Goal: Complete application form: Complete application form

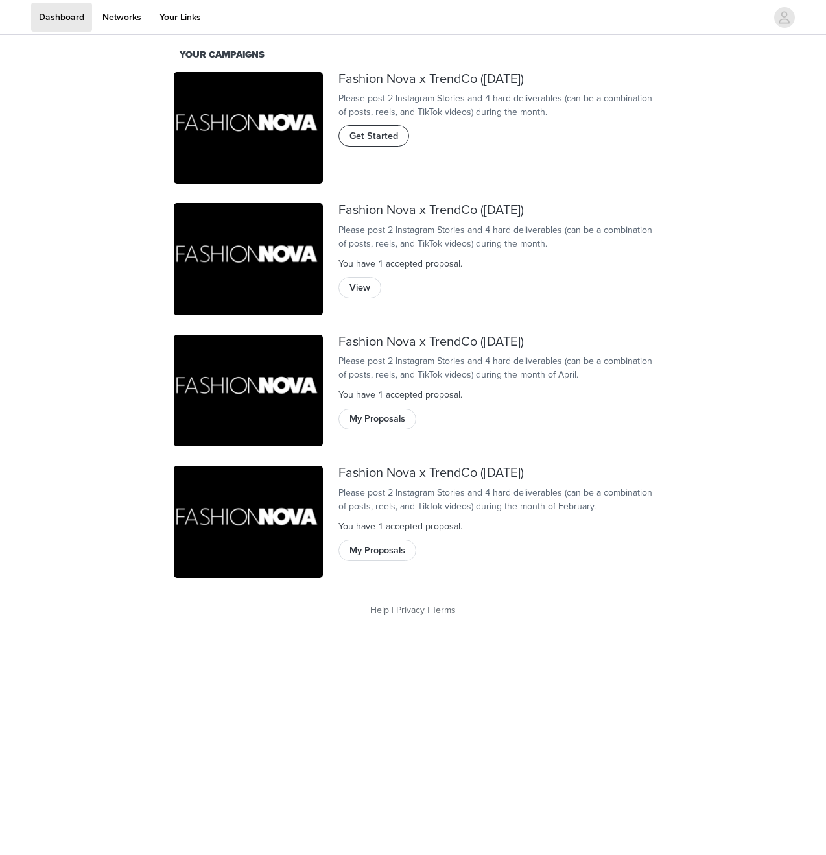
click at [378, 143] on span "Get Started" at bounding box center [374, 136] width 49 height 14
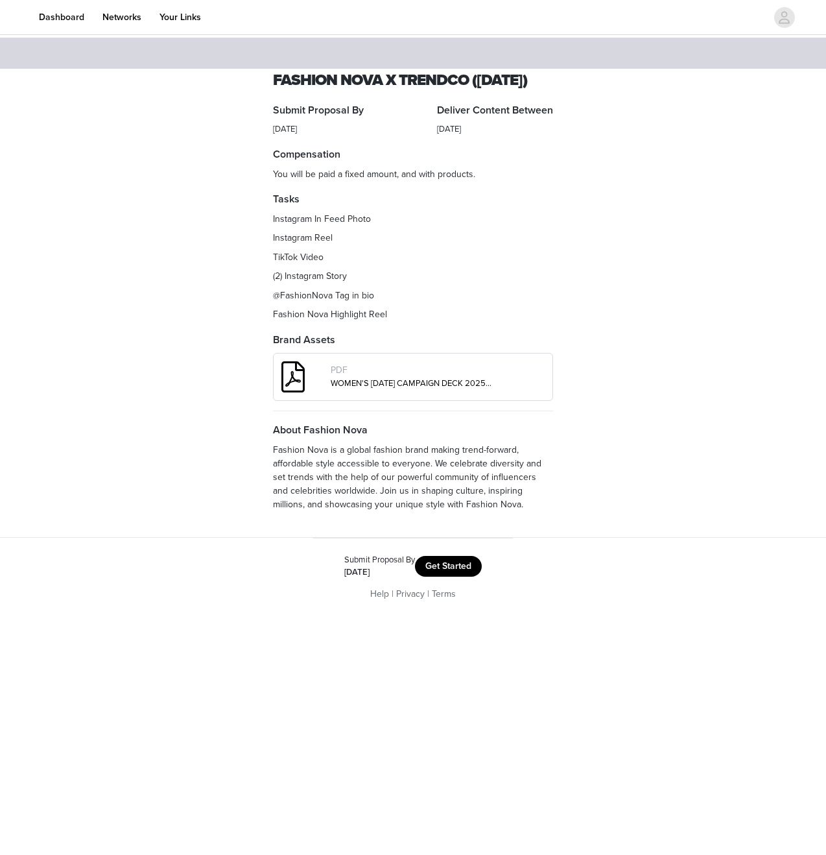
click at [457, 579] on div "Submit Proposal By [DATE] Get Started" at bounding box center [413, 566] width 169 height 25
click at [457, 577] on button "Get Started" at bounding box center [448, 566] width 67 height 21
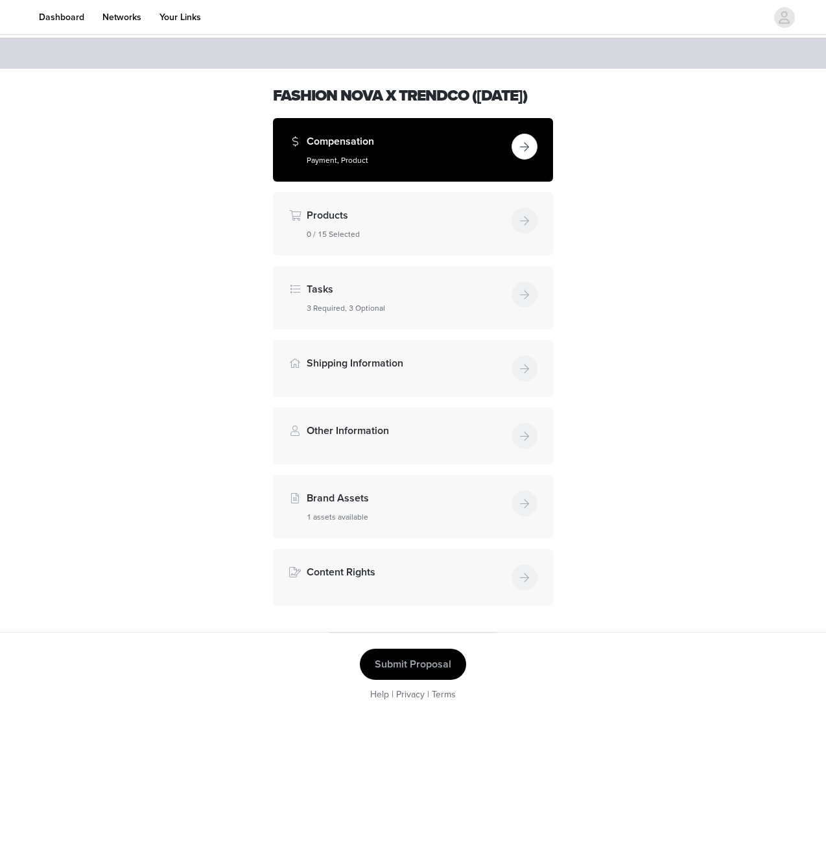
click at [481, 166] on h5 "Payment, Product" at bounding box center [407, 160] width 200 height 12
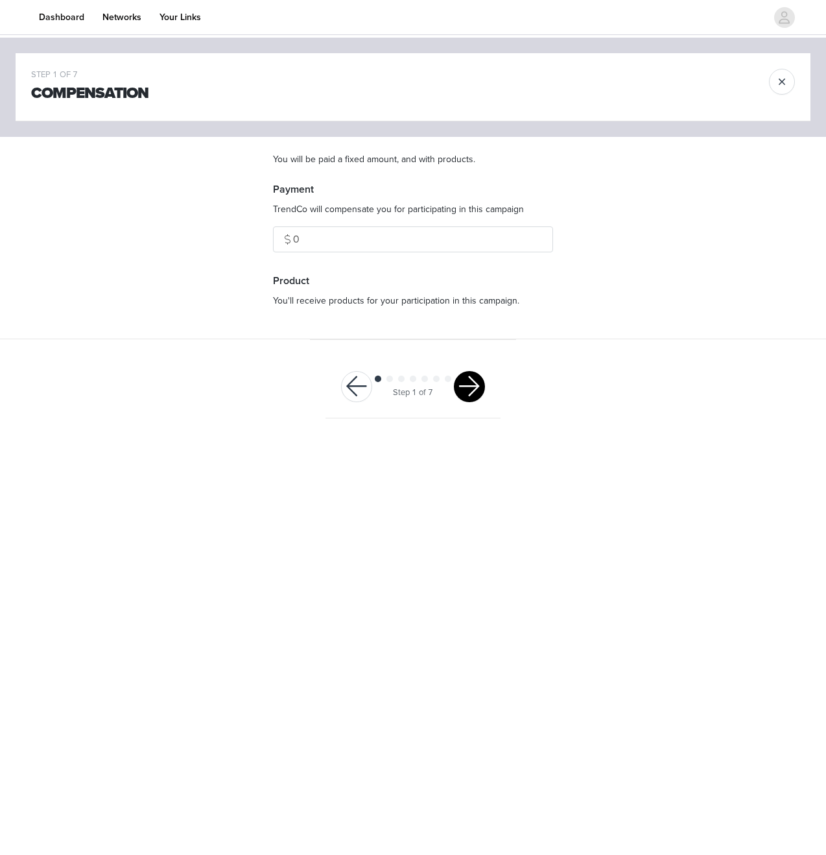
click at [465, 384] on button "button" at bounding box center [469, 386] width 31 height 31
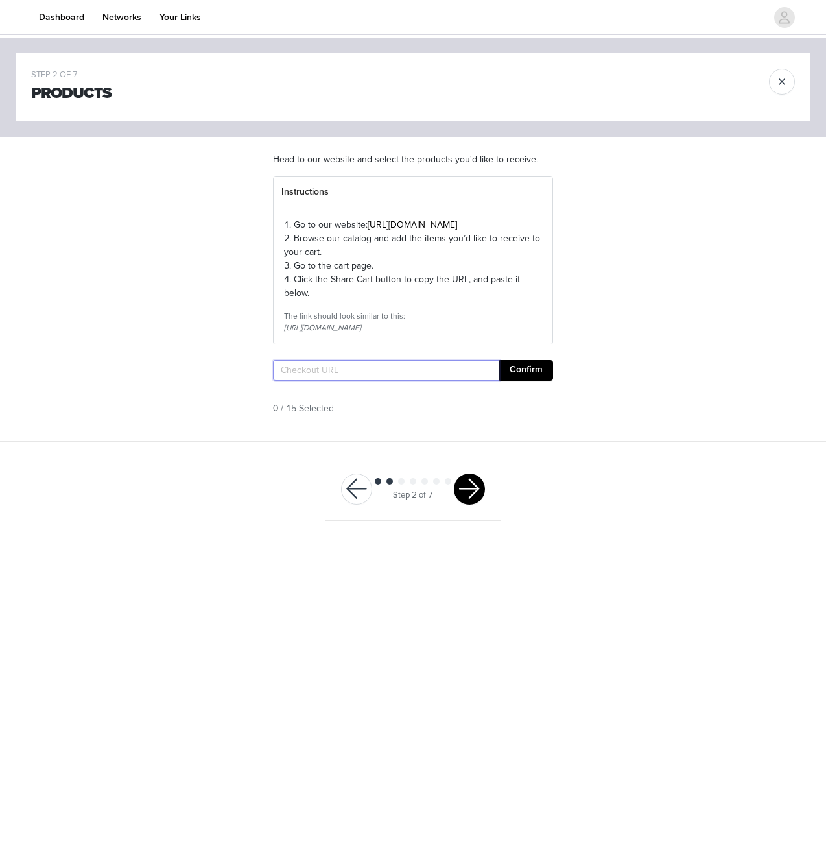
click at [450, 381] on input "text" at bounding box center [386, 370] width 226 height 21
paste input "[URL][DOMAIN_NAME]"
type input "[URL][DOMAIN_NAME]"
click at [516, 381] on button "Confirm" at bounding box center [526, 370] width 54 height 21
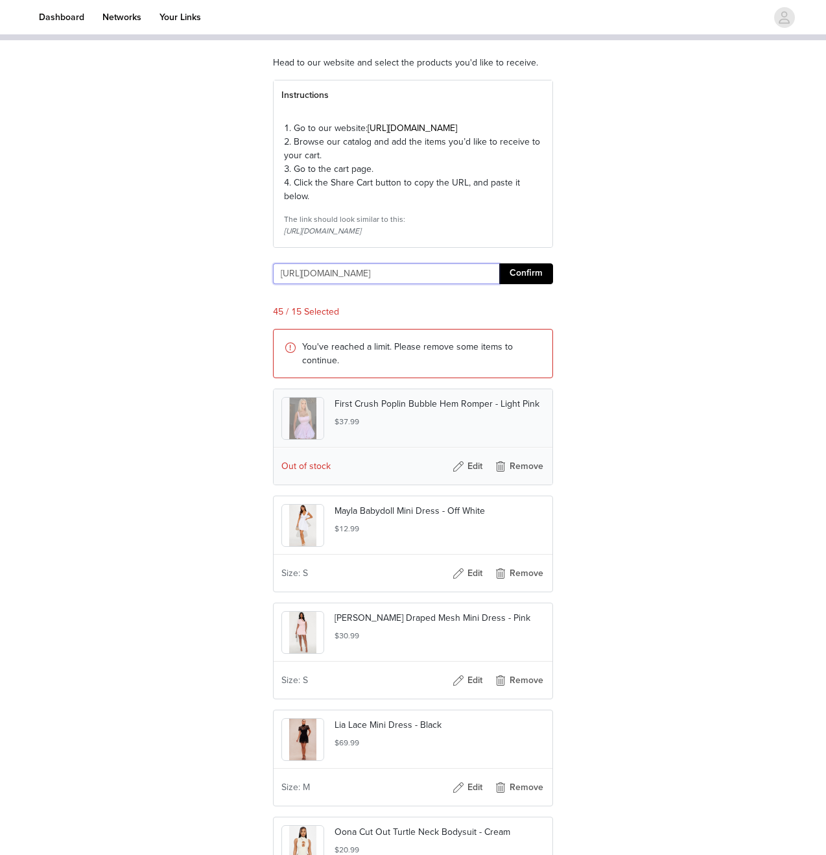
scroll to position [97, 0]
click at [502, 476] on button "Remove" at bounding box center [519, 465] width 52 height 21
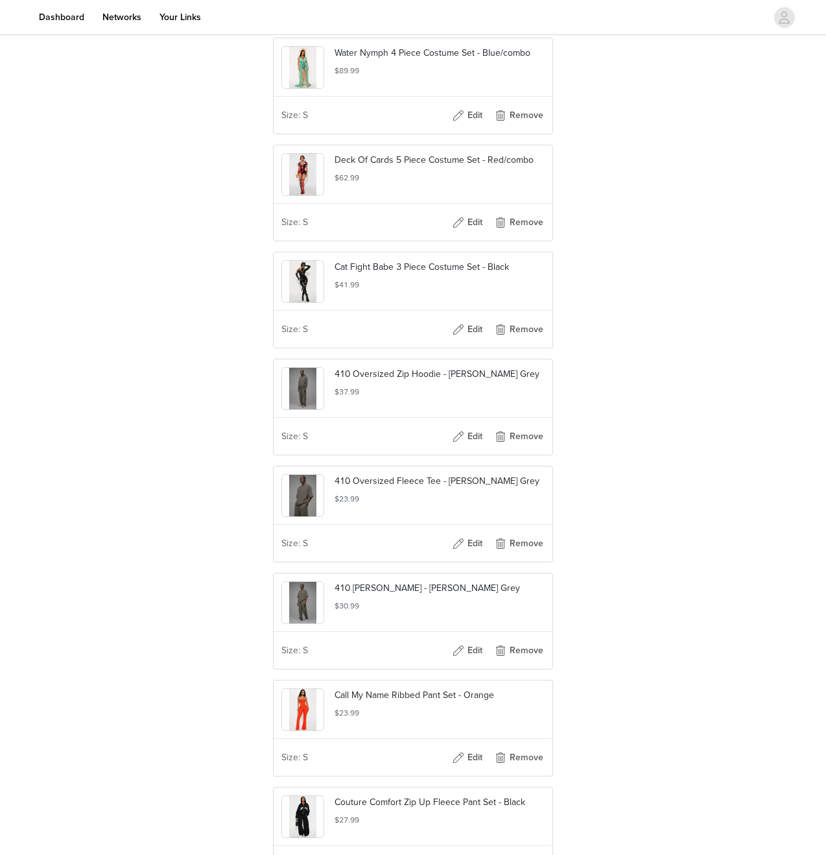
scroll to position [4125, 0]
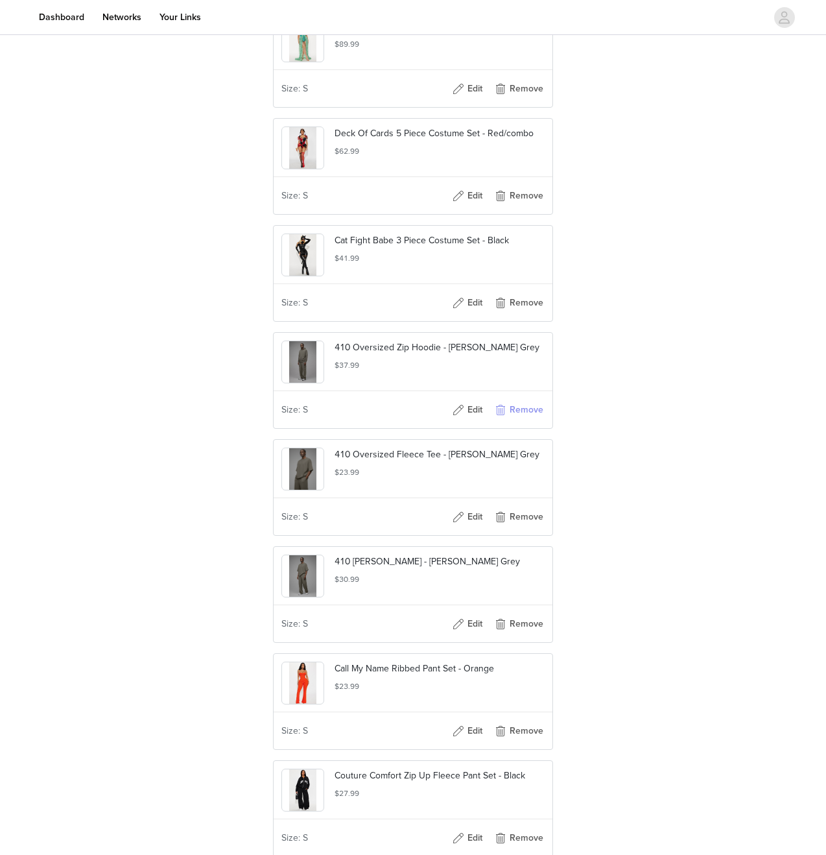
click at [516, 420] on button "Remove" at bounding box center [519, 409] width 52 height 21
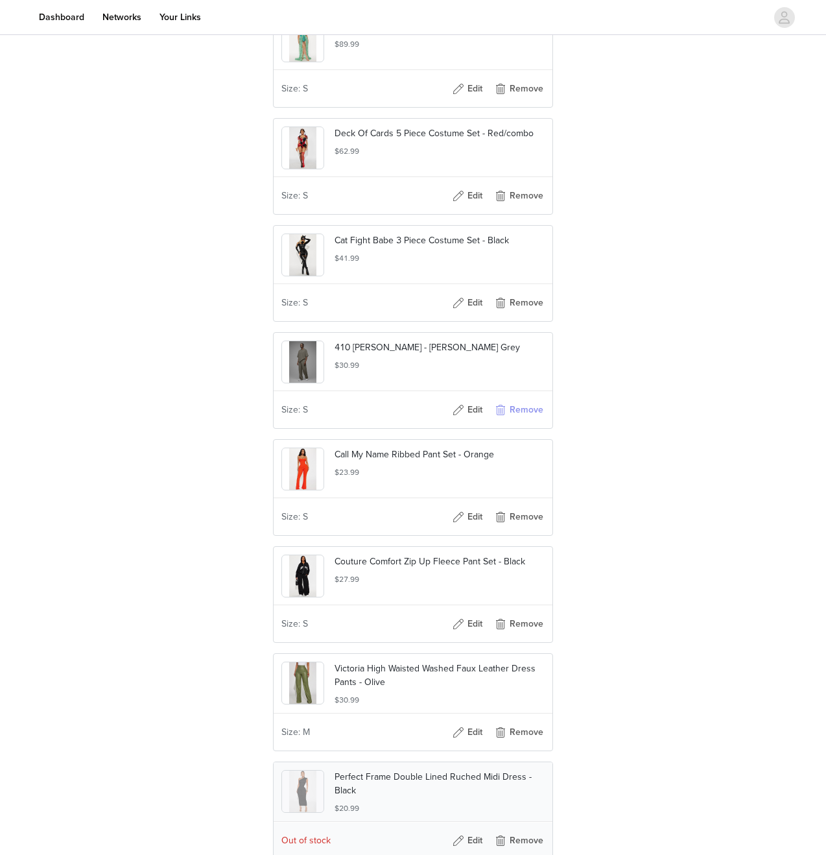
click at [516, 420] on button "Remove" at bounding box center [519, 409] width 52 height 21
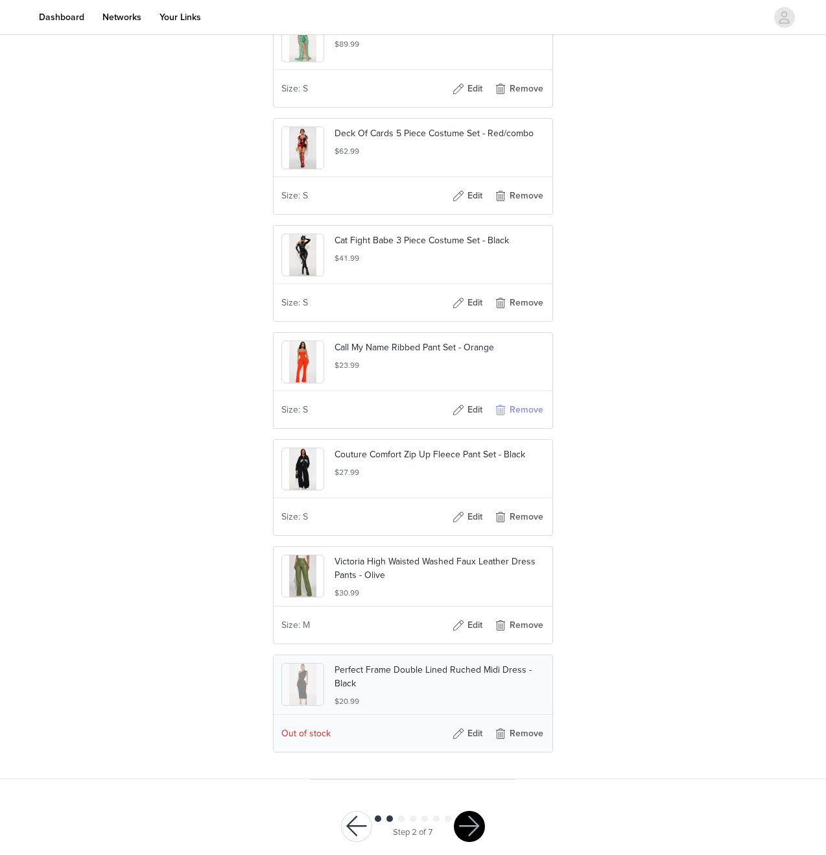
click at [516, 420] on button "Remove" at bounding box center [519, 409] width 52 height 21
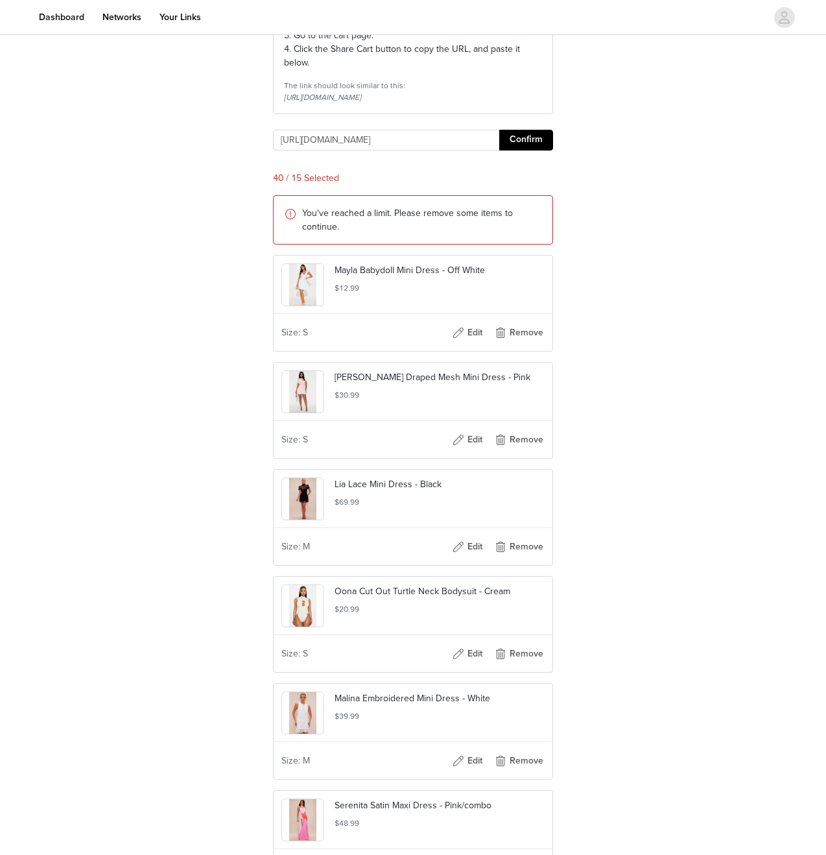
scroll to position [869, 0]
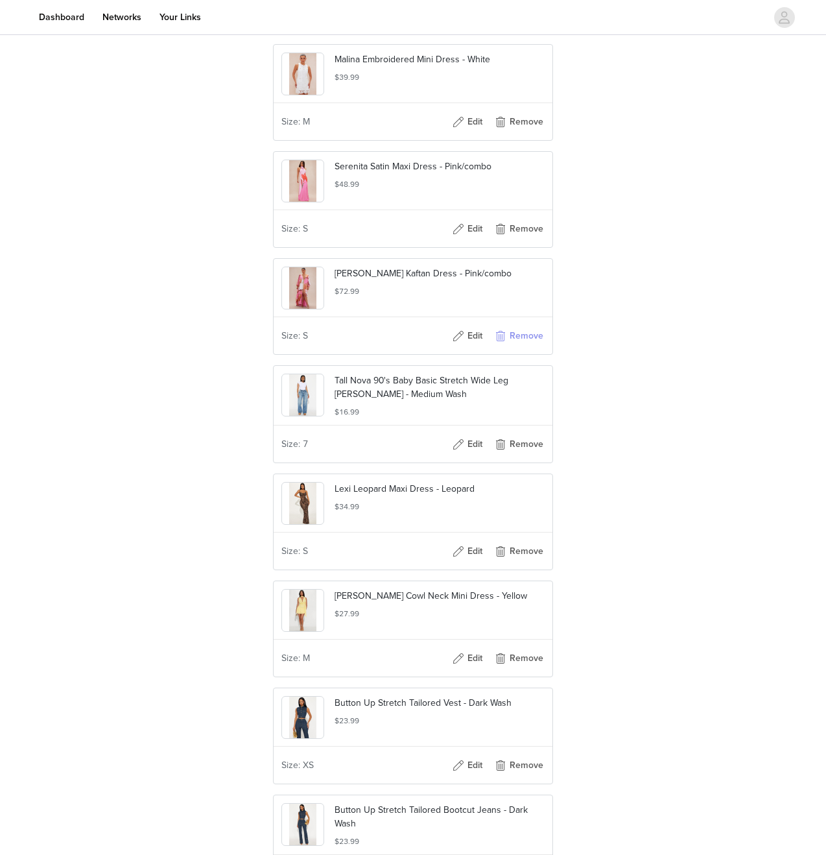
click at [538, 346] on button "Remove" at bounding box center [519, 336] width 52 height 21
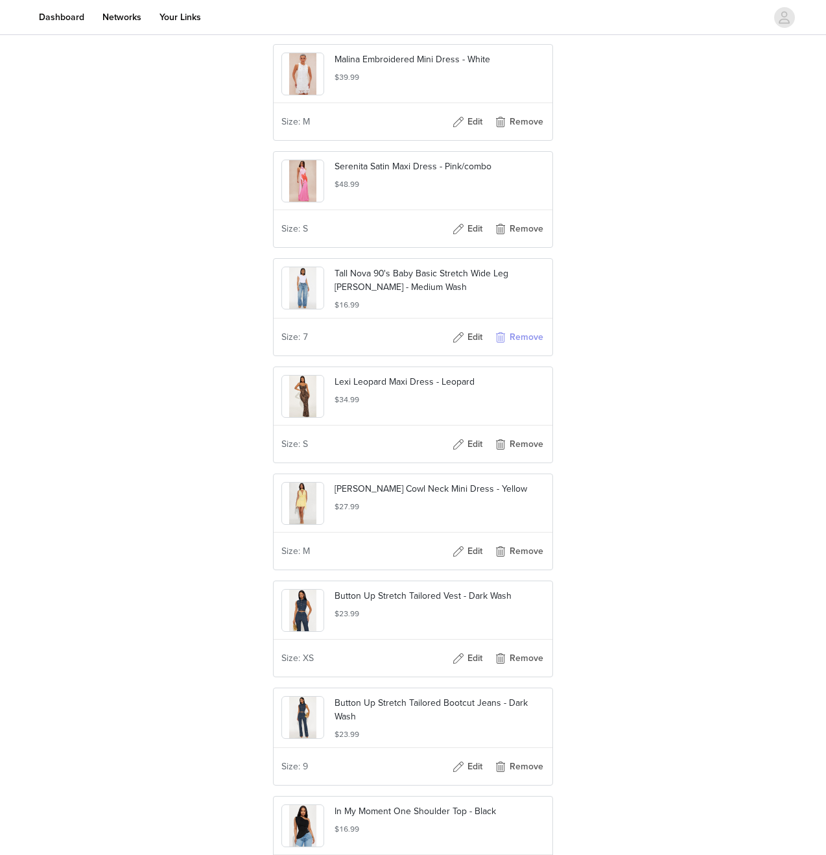
scroll to position [259, 0]
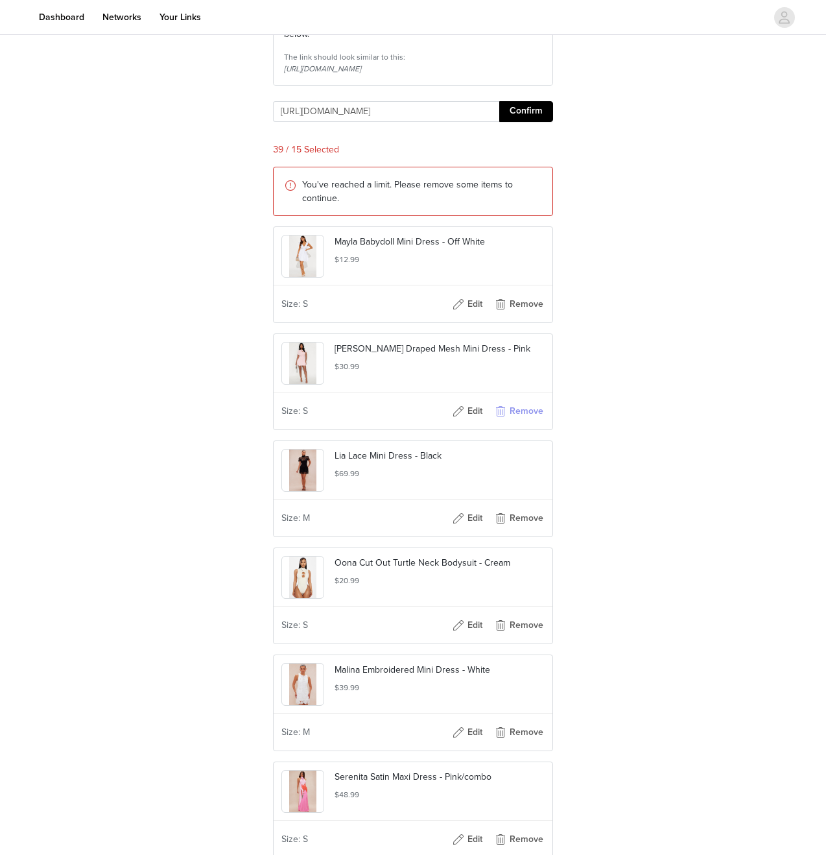
click at [517, 422] on button "Remove" at bounding box center [519, 411] width 52 height 21
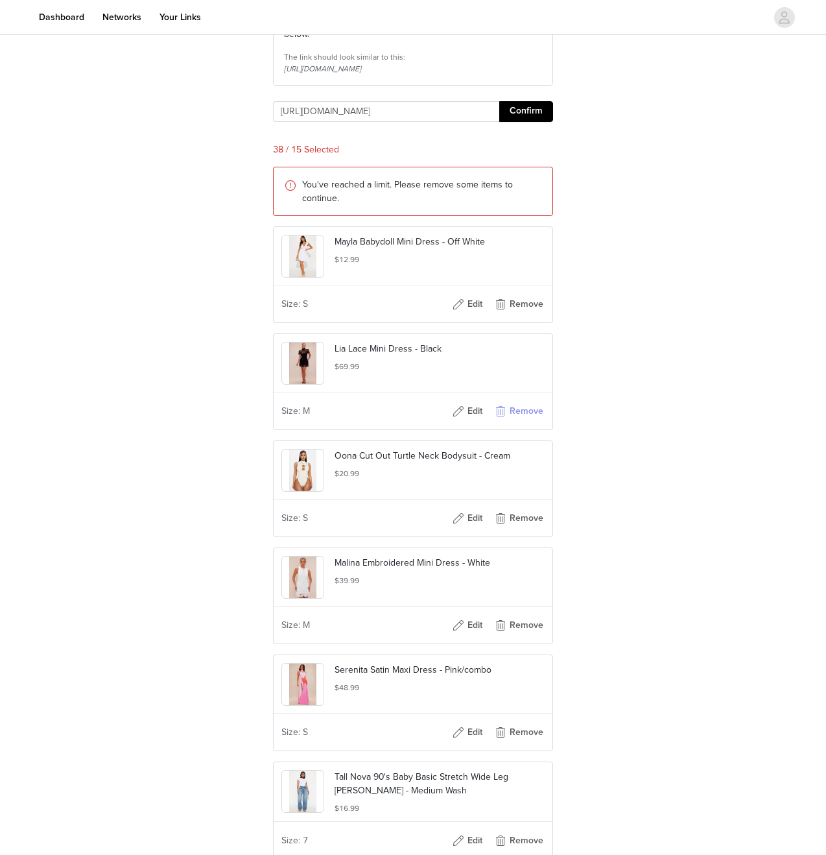
click at [517, 422] on button "Remove" at bounding box center [519, 411] width 52 height 21
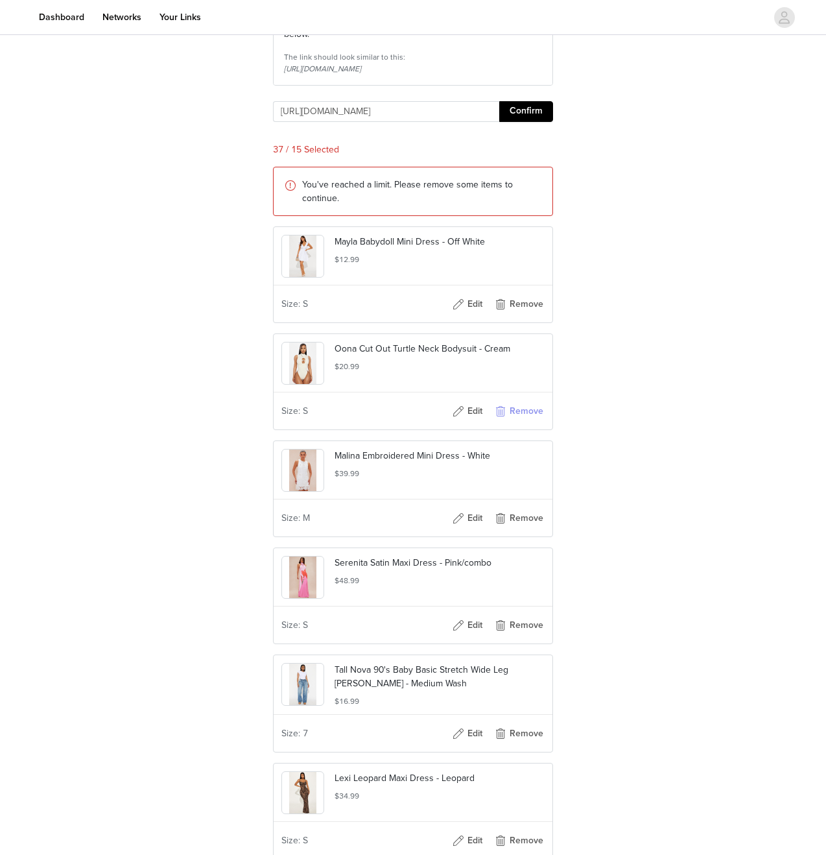
click at [517, 422] on button "Remove" at bounding box center [519, 411] width 52 height 21
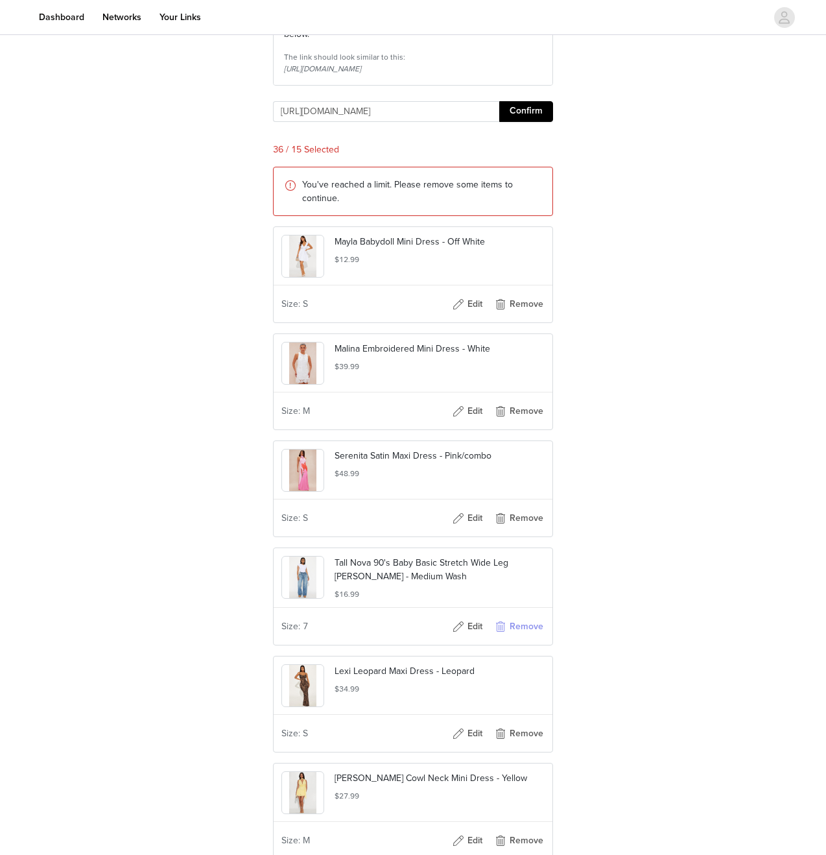
click at [503, 637] on button "Remove" at bounding box center [519, 626] width 52 height 21
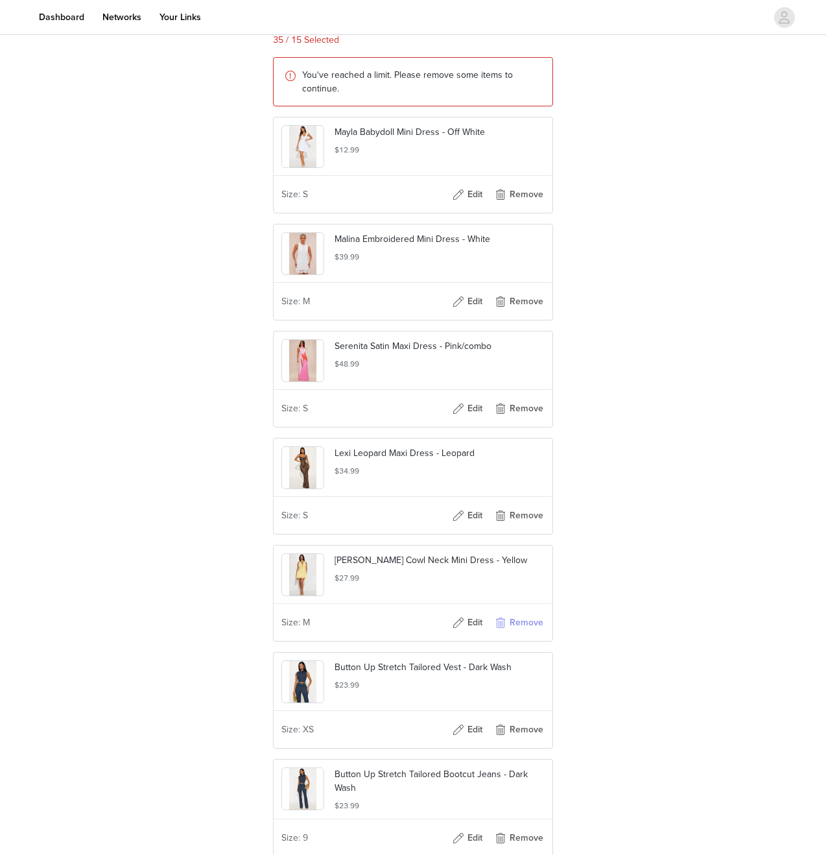
click at [506, 633] on button "Remove" at bounding box center [519, 622] width 52 height 21
click at [506, 634] on button "Remove" at bounding box center [519, 623] width 52 height 21
click at [506, 633] on button "Remove" at bounding box center [519, 622] width 52 height 21
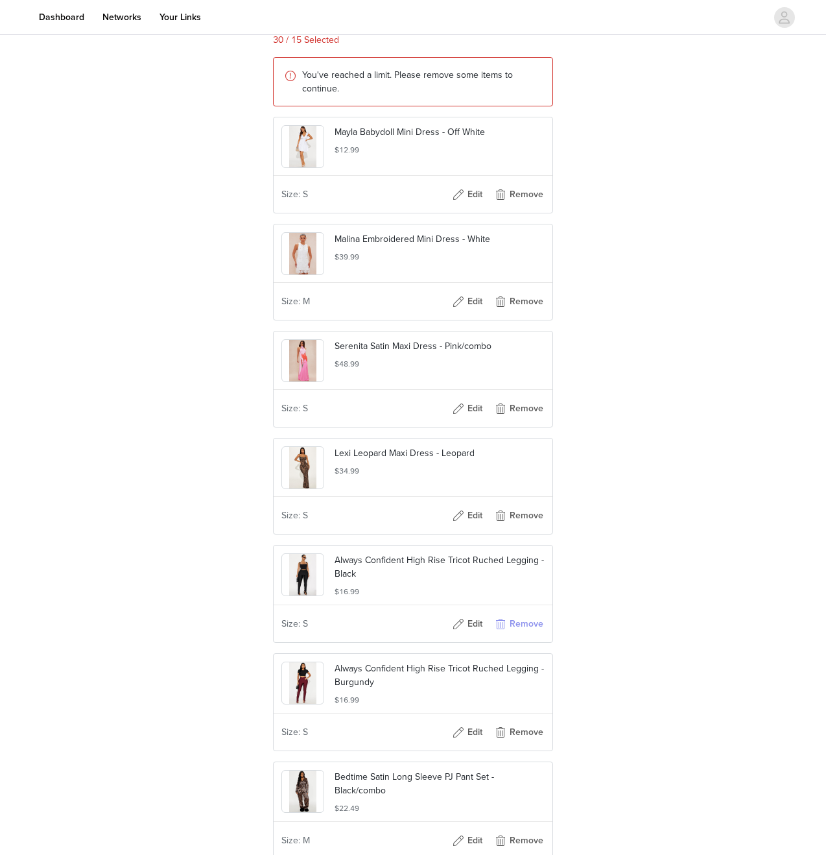
click at [506, 634] on button "Remove" at bounding box center [519, 623] width 52 height 21
click at [506, 633] on button "Remove" at bounding box center [519, 622] width 52 height 21
click at [506, 634] on button "Remove" at bounding box center [519, 623] width 52 height 21
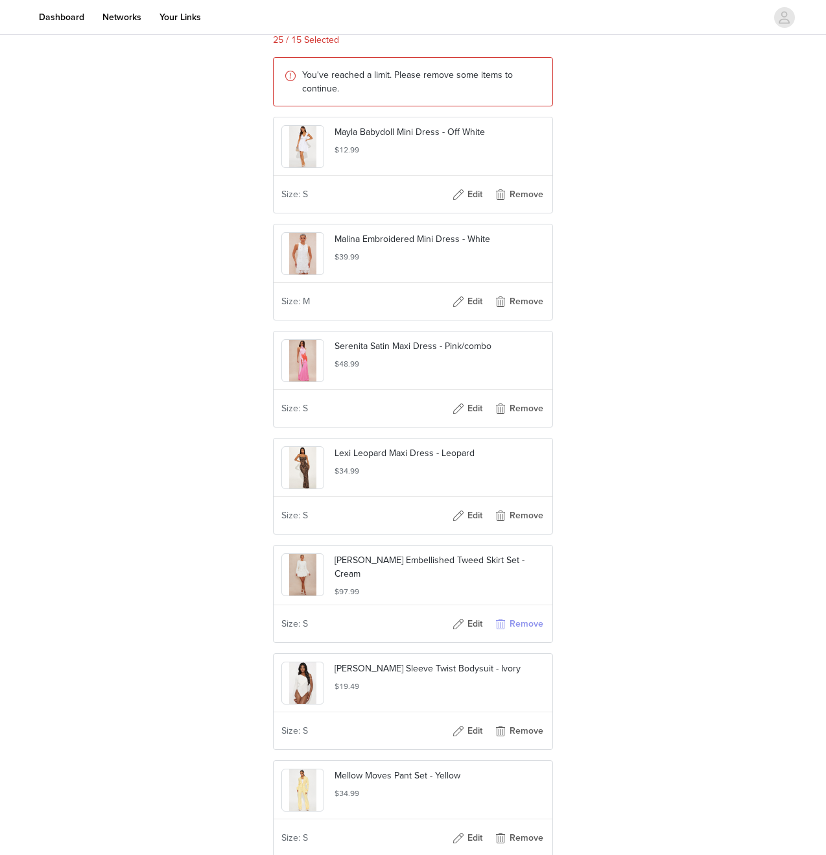
click at [506, 634] on button "Remove" at bounding box center [519, 623] width 52 height 21
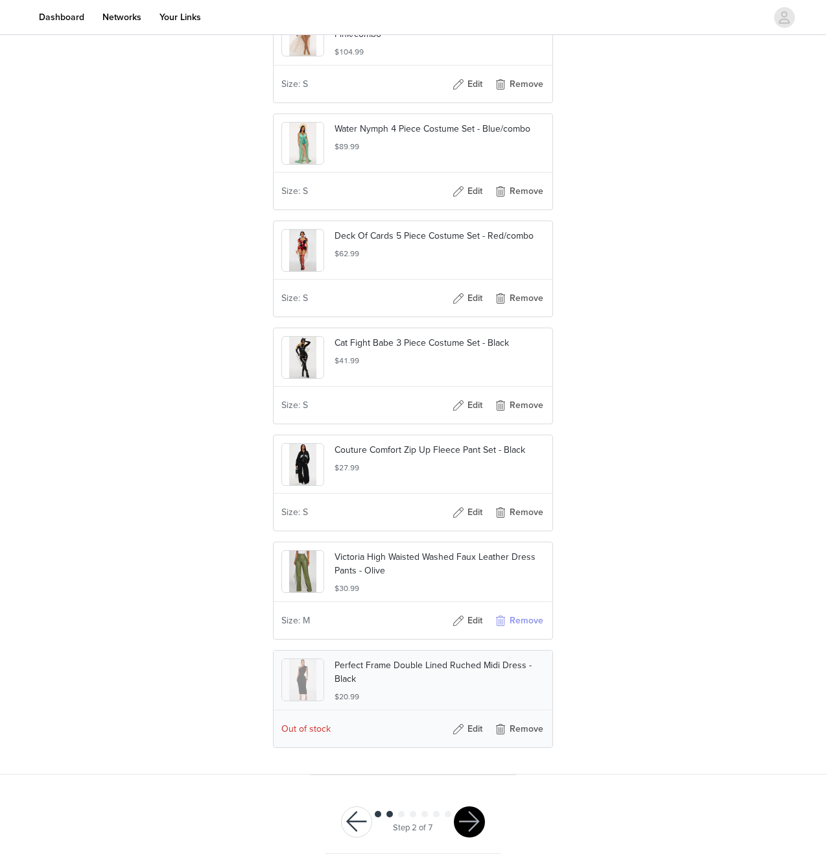
click at [506, 631] on button "Remove" at bounding box center [519, 620] width 52 height 21
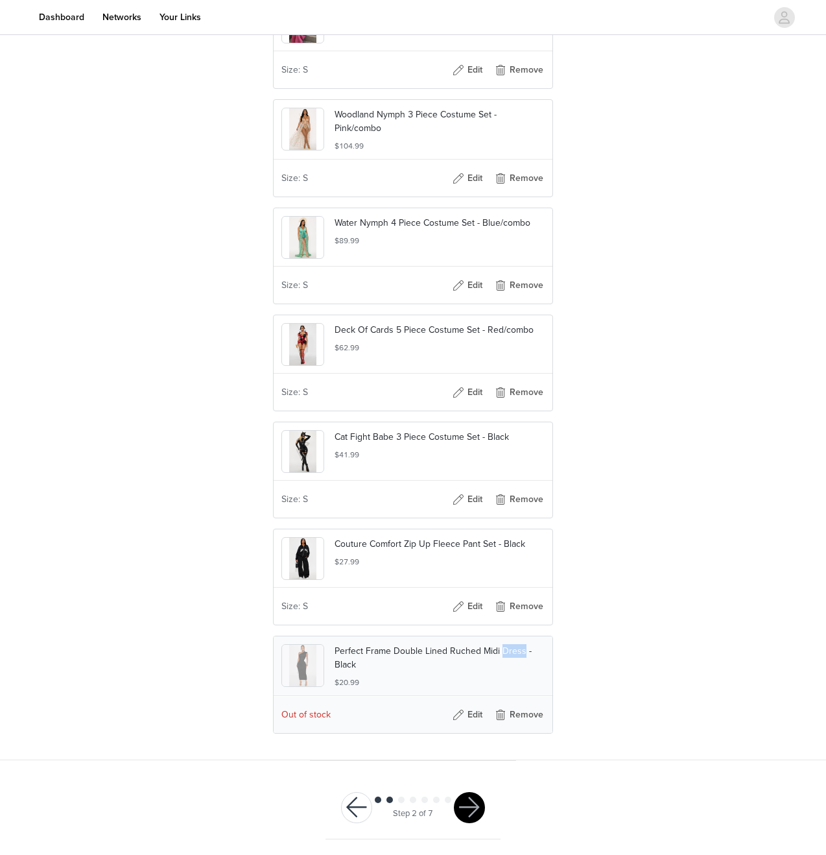
click at [506, 651] on p "Perfect Frame Double Lined Ruched Midi Dress - Black" at bounding box center [440, 657] width 210 height 27
click at [512, 613] on button "Remove" at bounding box center [519, 606] width 52 height 21
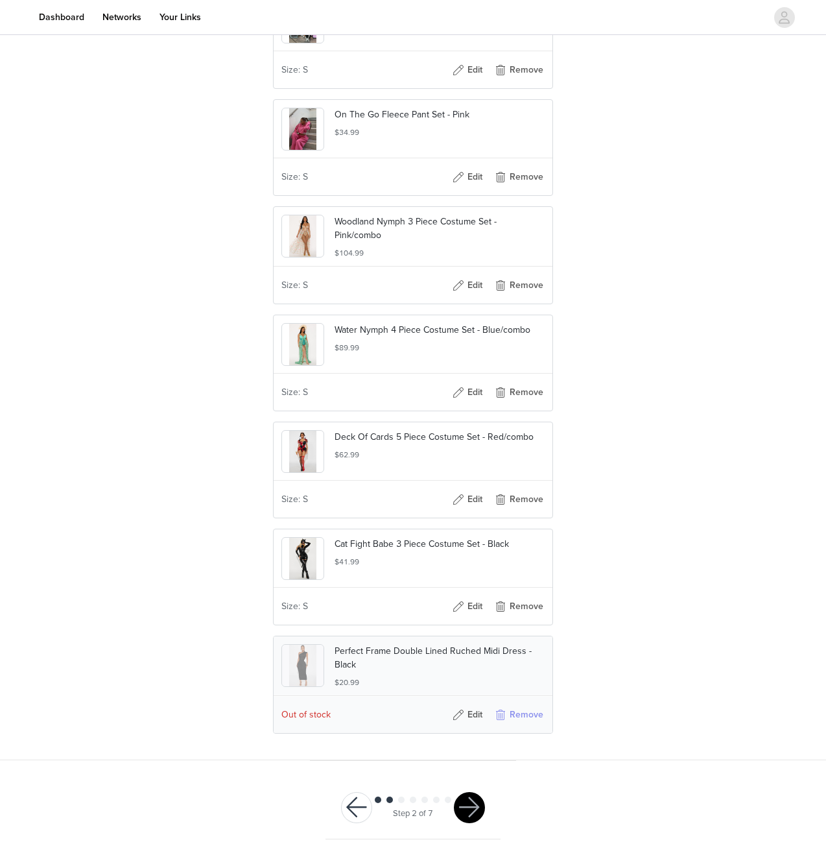
scroll to position [2124, 0]
click at [504, 724] on button "Remove" at bounding box center [519, 714] width 52 height 21
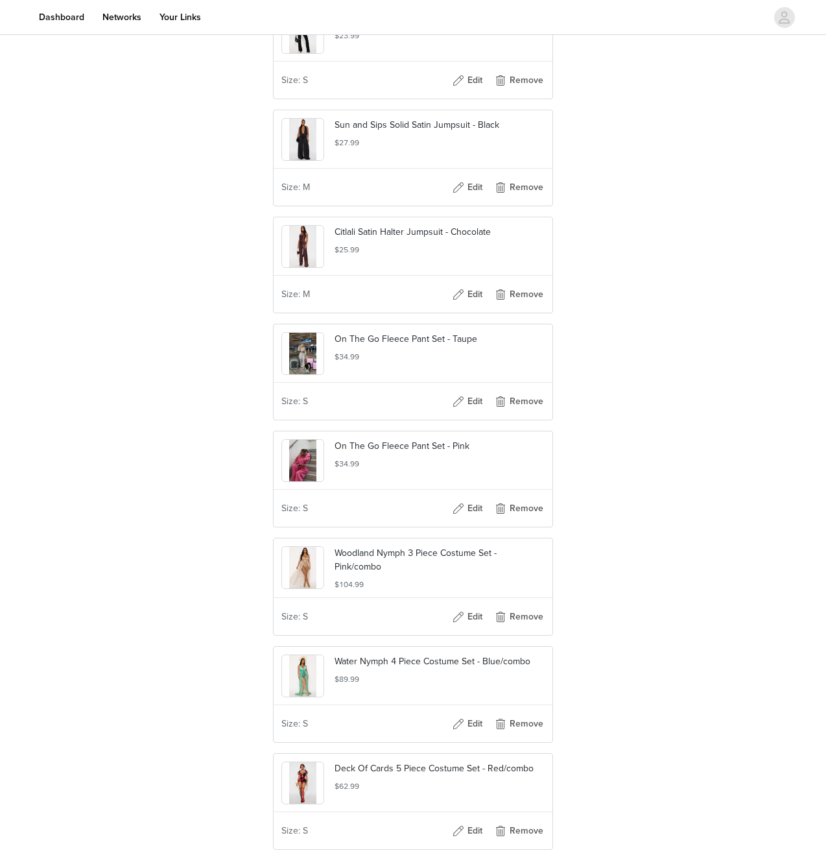
scroll to position [1803, 0]
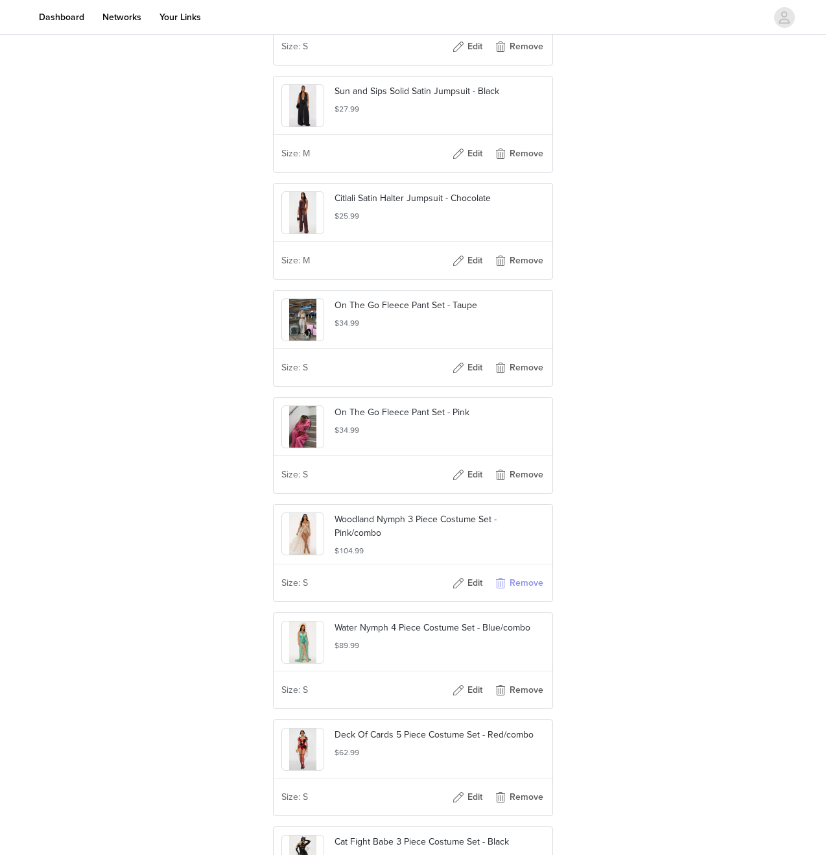
click at [534, 593] on button "Remove" at bounding box center [519, 583] width 52 height 21
click at [519, 592] on button "Remove" at bounding box center [519, 581] width 52 height 21
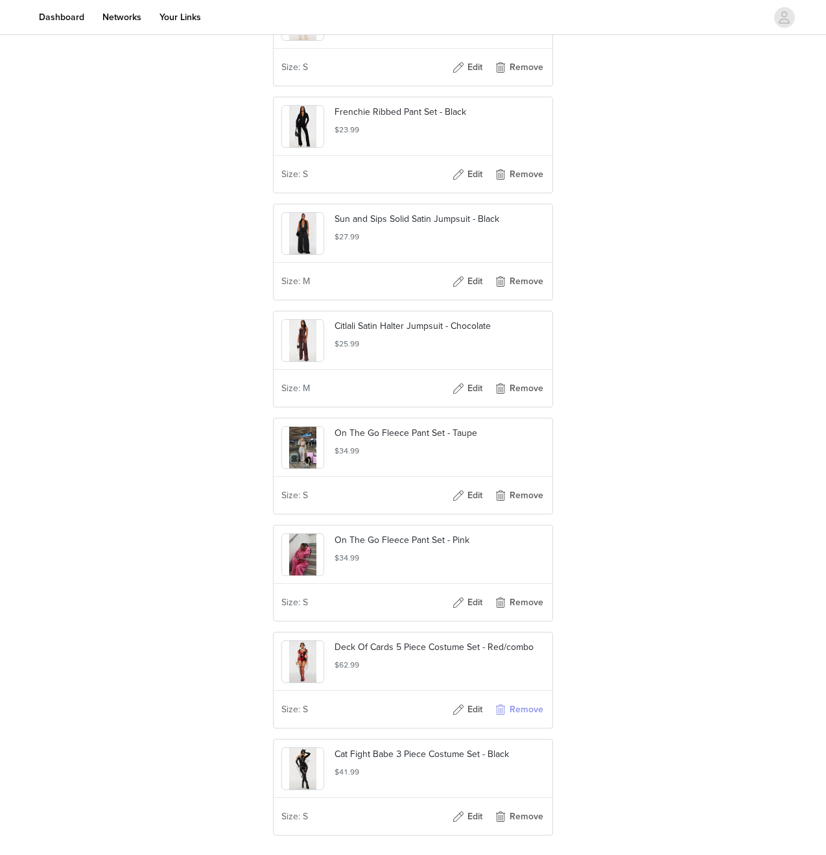
scroll to position [1615, 0]
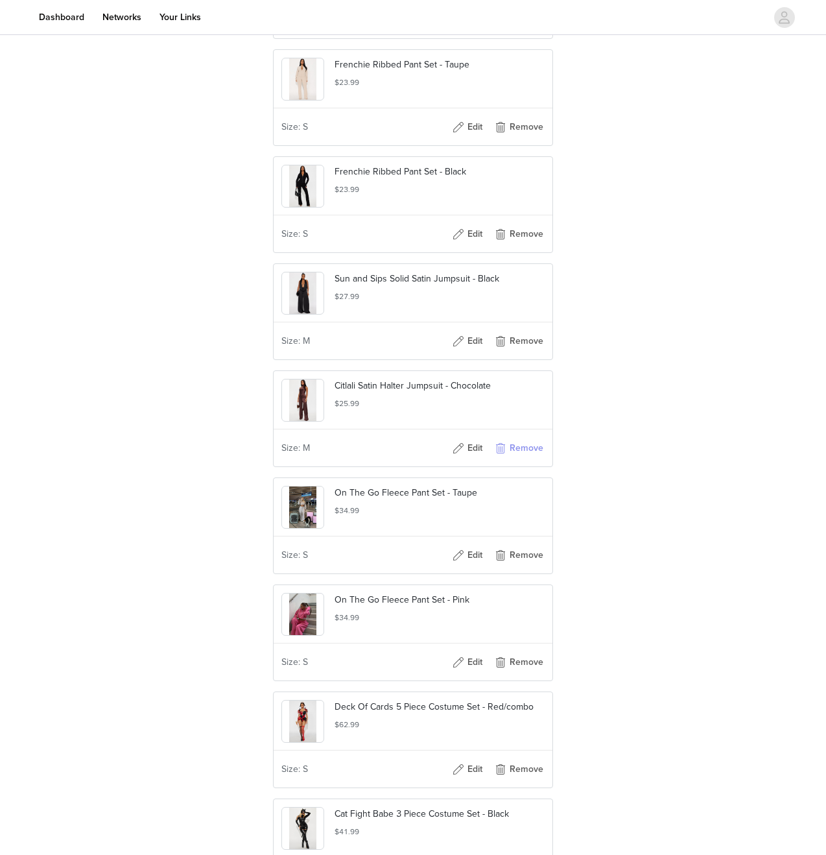
click at [535, 458] on button "Remove" at bounding box center [519, 448] width 52 height 21
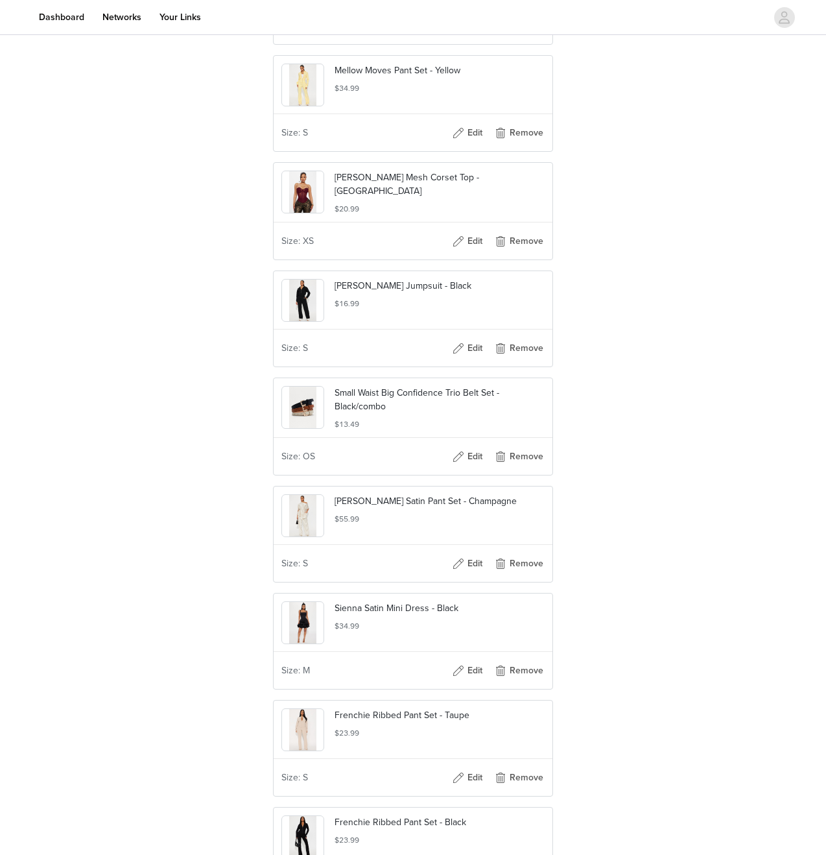
scroll to position [886, 0]
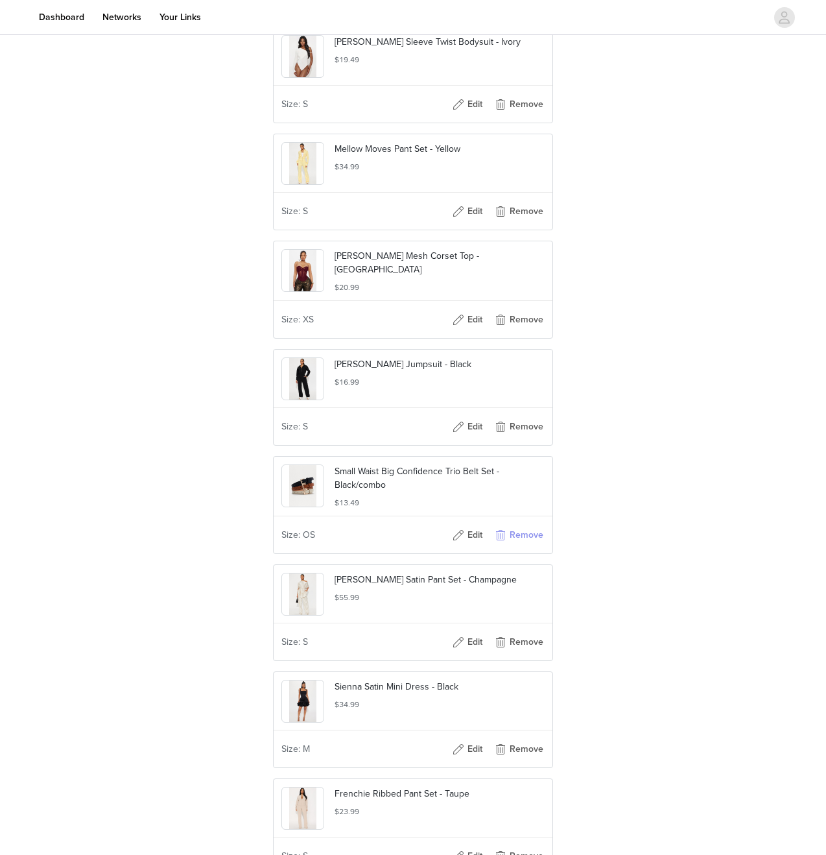
click at [530, 545] on button "Remove" at bounding box center [519, 535] width 52 height 21
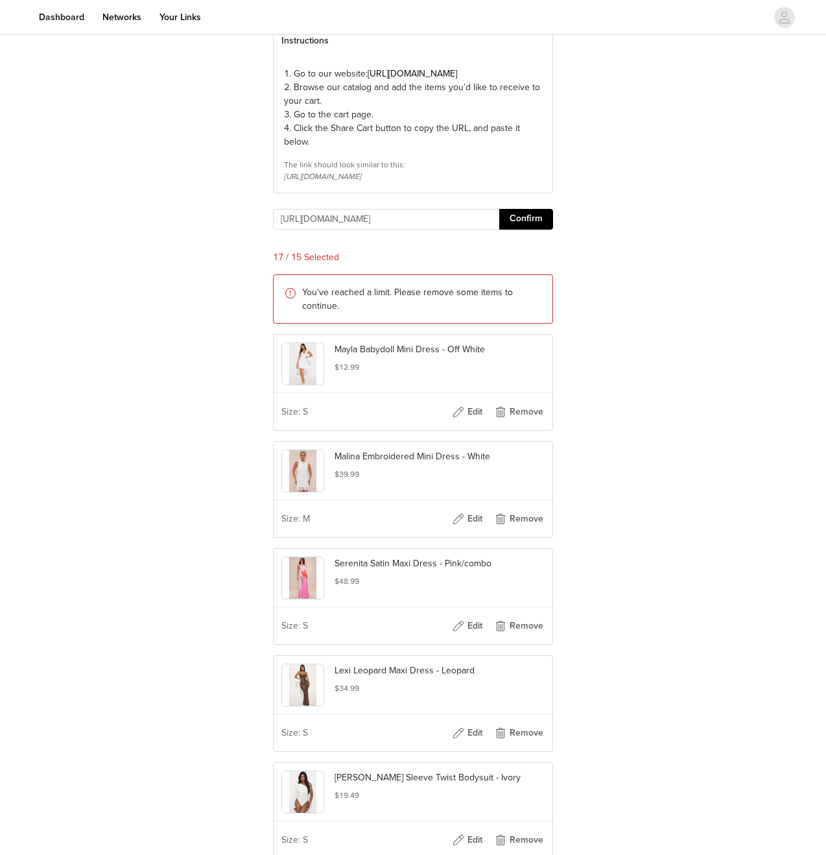
scroll to position [165, 0]
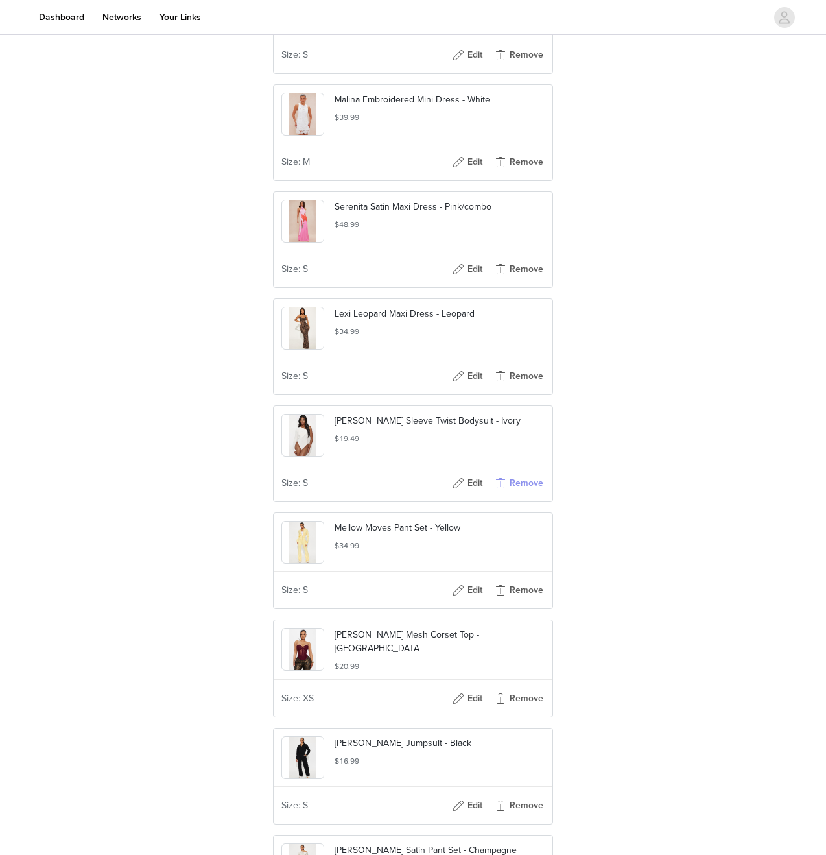
click at [523, 493] on button "Remove" at bounding box center [519, 483] width 52 height 21
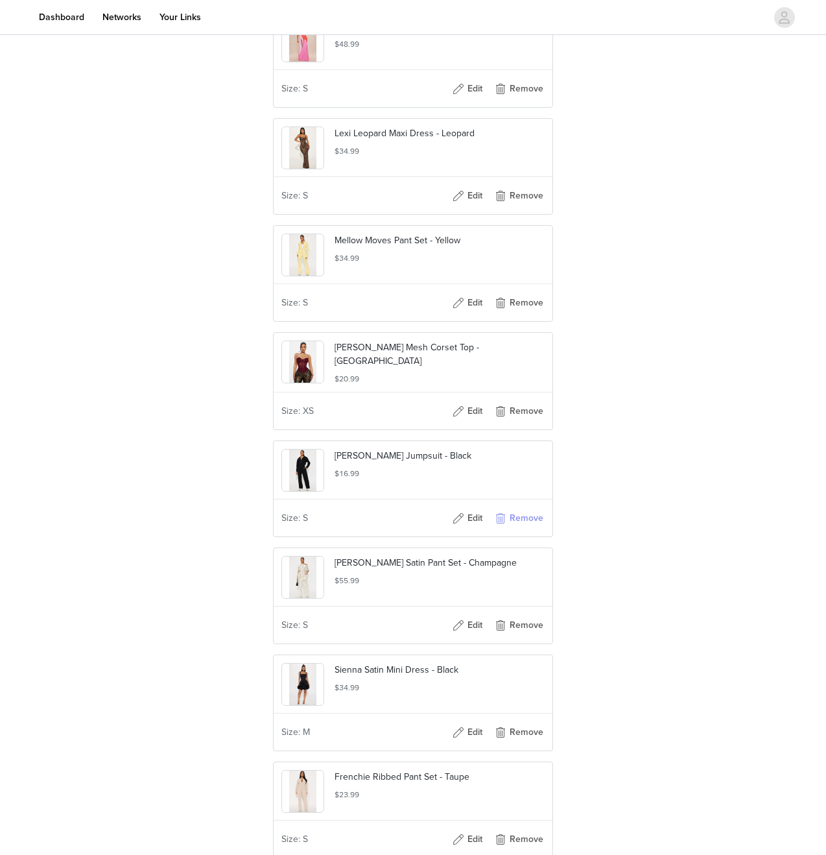
click at [525, 529] on button "Remove" at bounding box center [519, 518] width 52 height 21
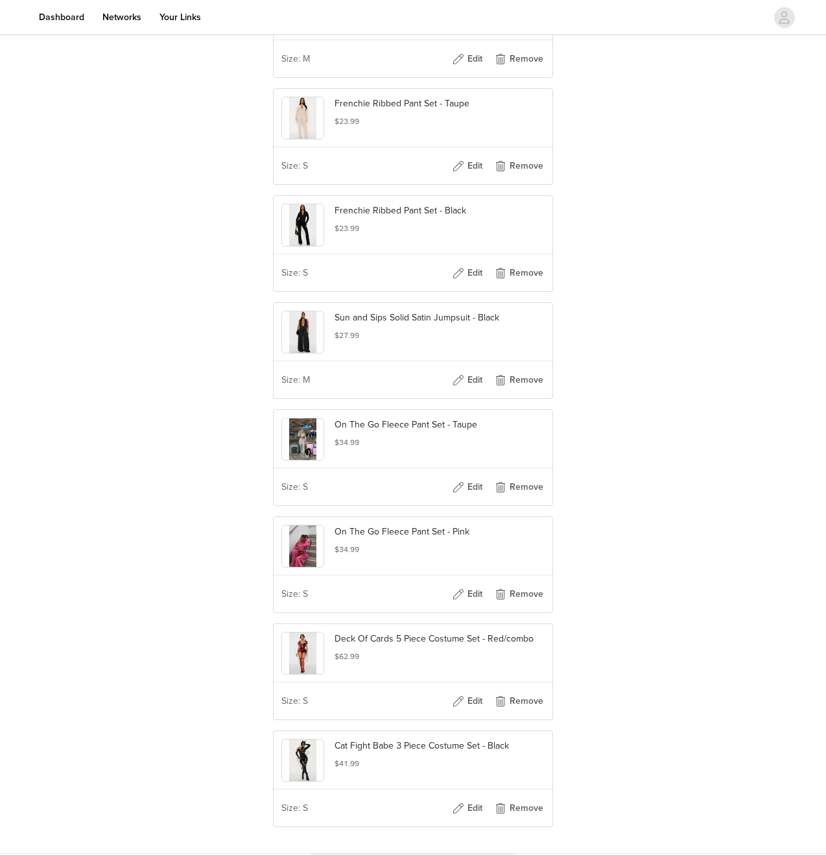
scroll to position [1311, 0]
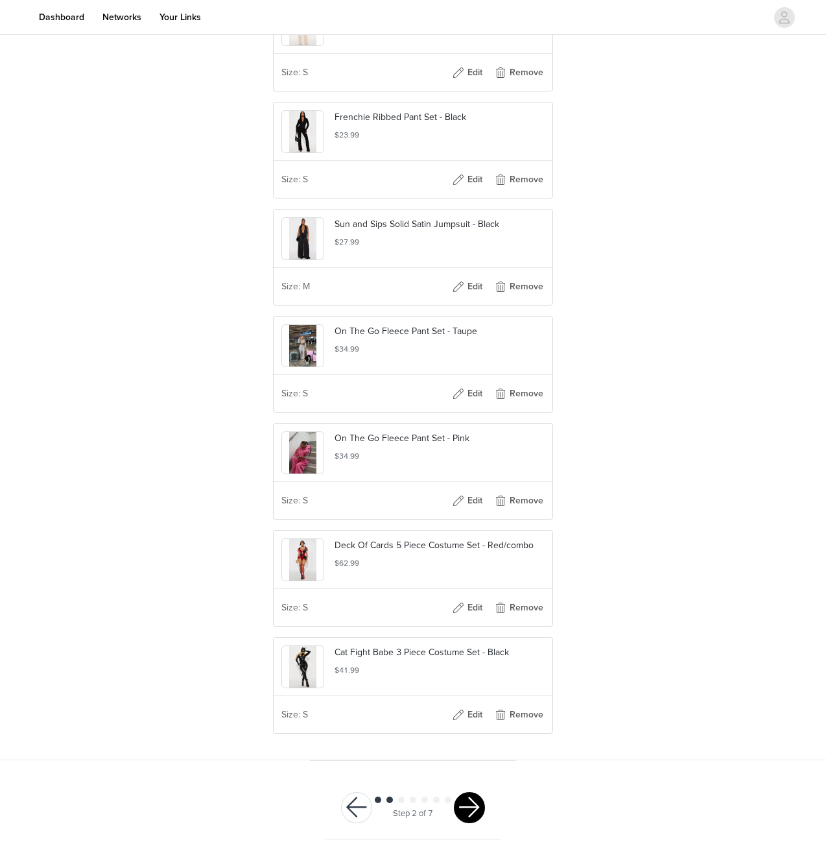
click at [466, 805] on button "button" at bounding box center [469, 807] width 31 height 31
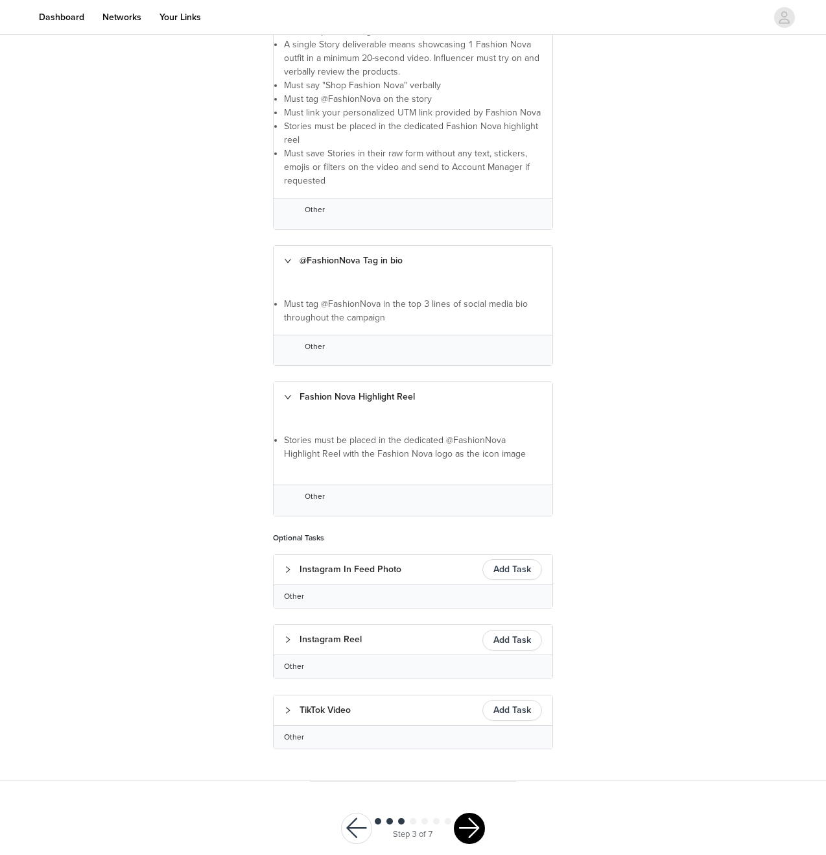
scroll to position [425, 0]
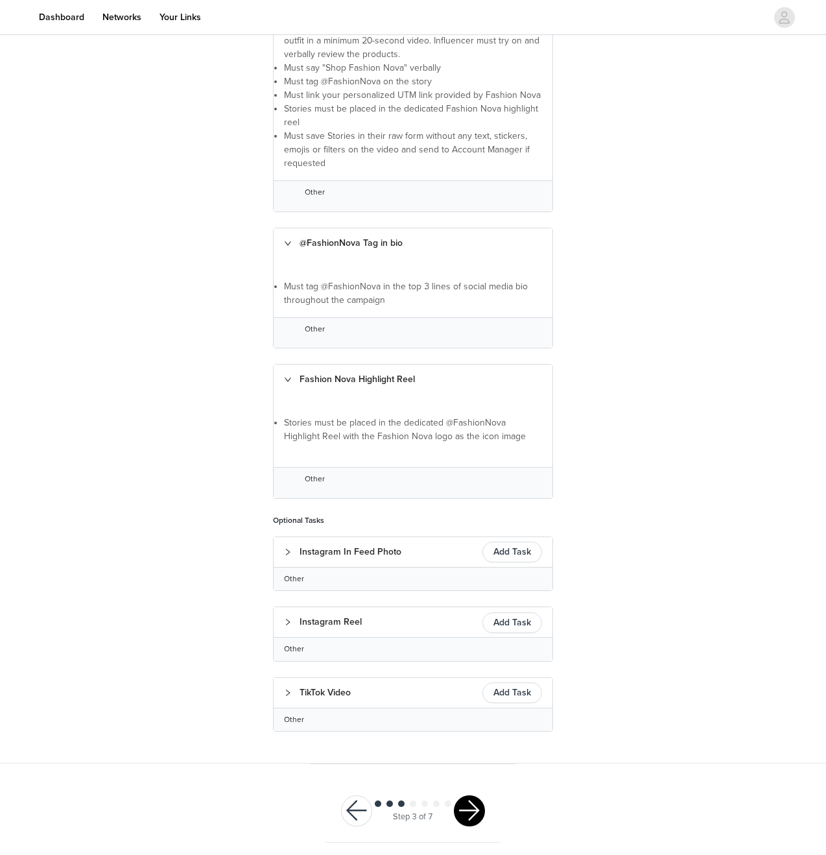
click at [467, 802] on button "button" at bounding box center [469, 810] width 31 height 31
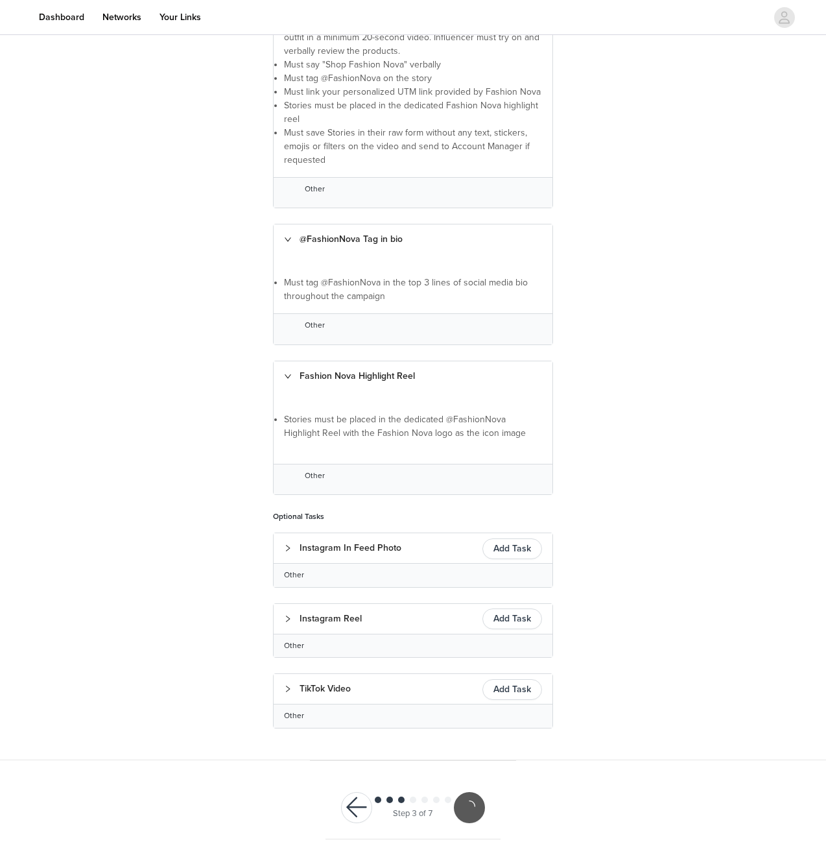
scroll to position [377, 0]
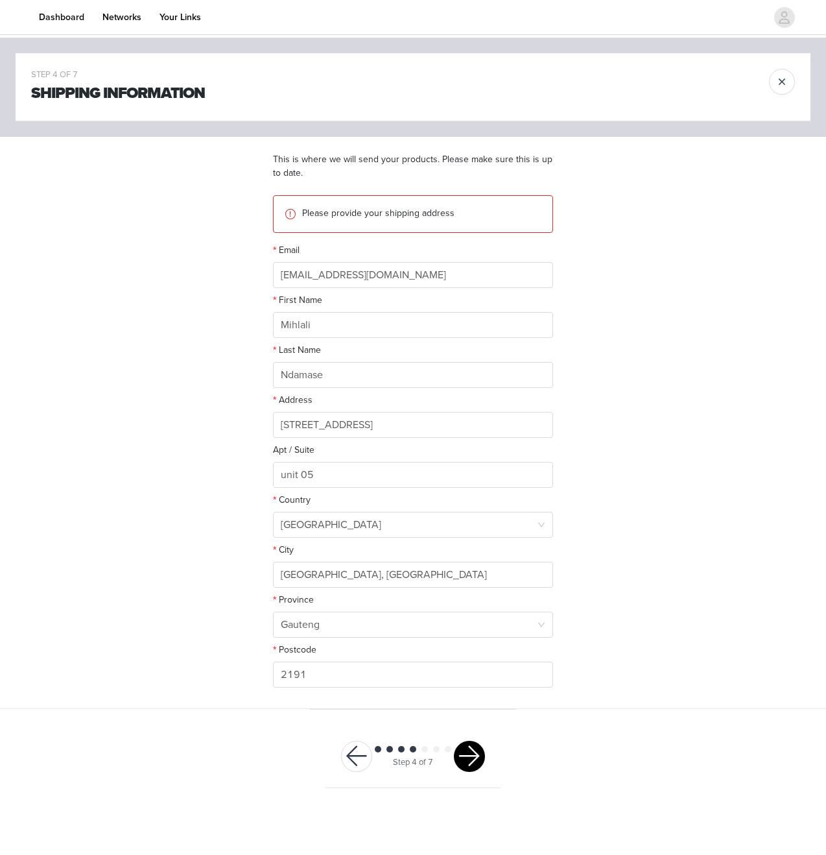
click at [483, 754] on button "button" at bounding box center [469, 756] width 31 height 31
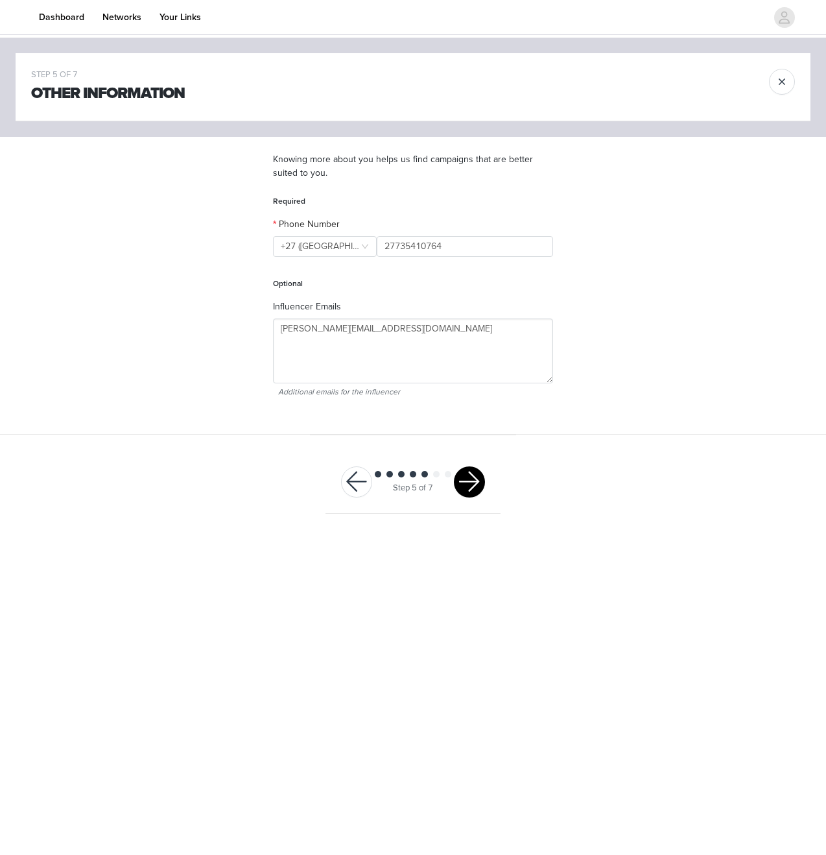
click at [480, 479] on button "button" at bounding box center [469, 481] width 31 height 31
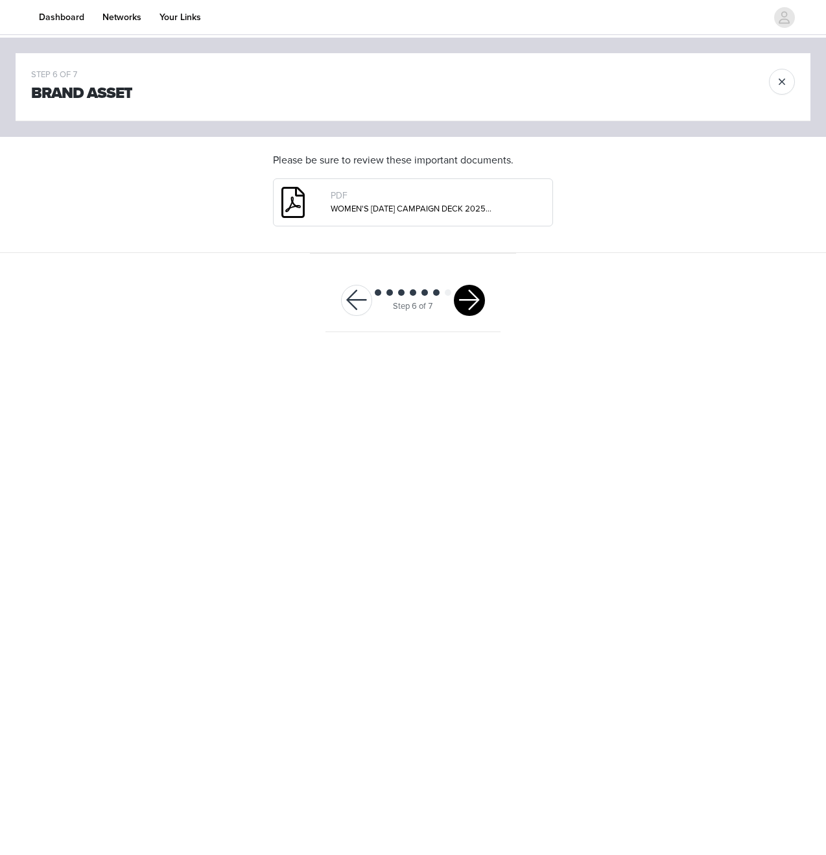
click at [470, 307] on button "button" at bounding box center [469, 300] width 31 height 31
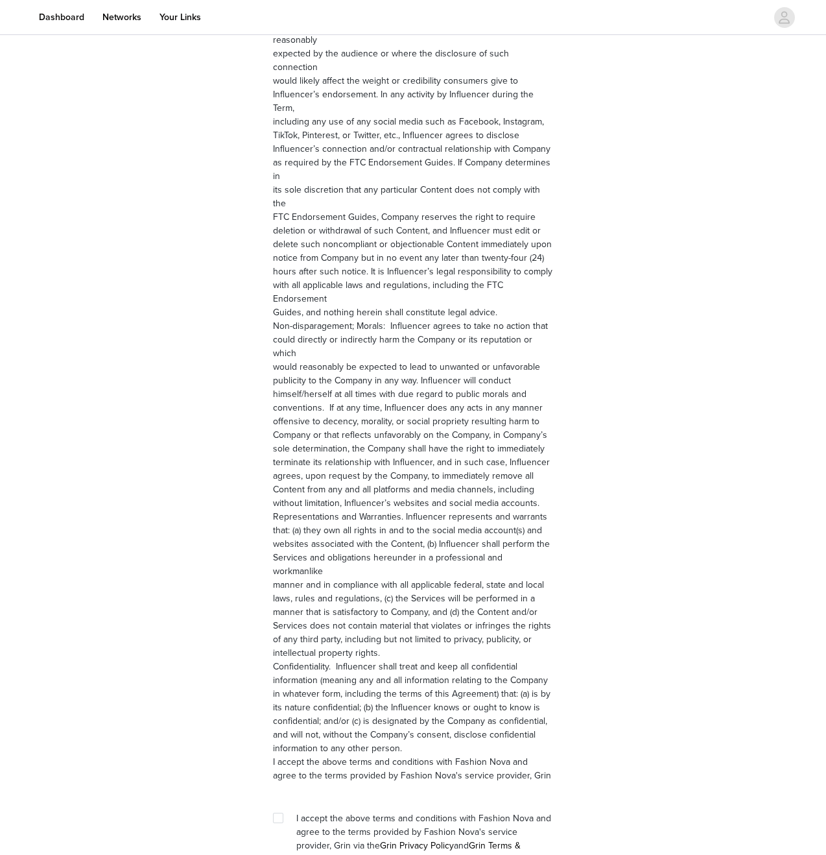
scroll to position [1442, 0]
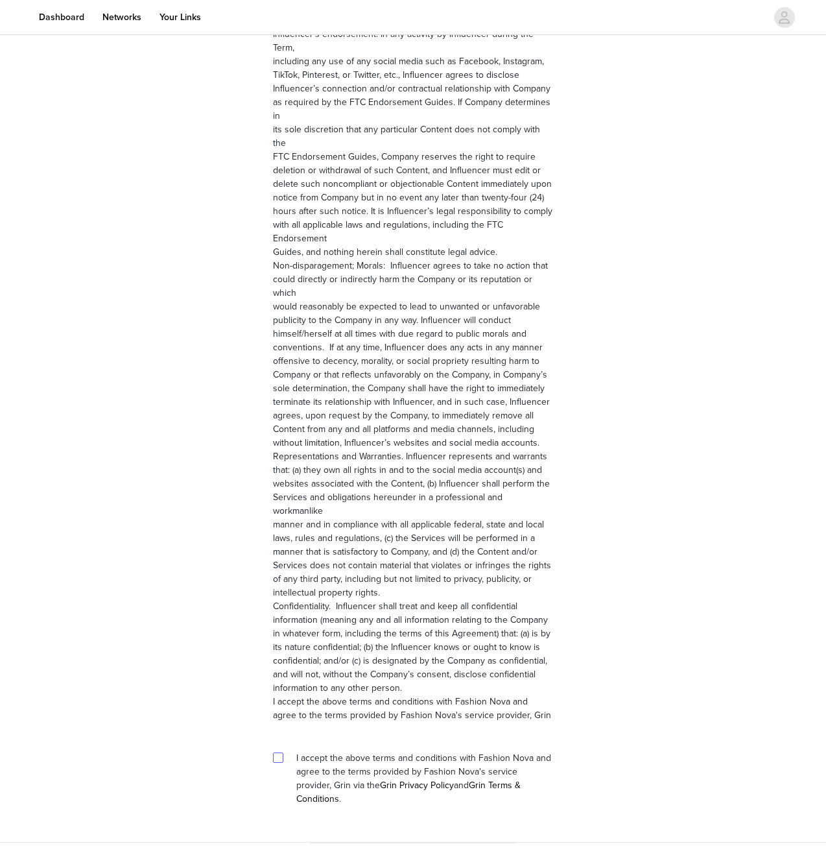
click at [278, 752] on input "checkbox" at bounding box center [277, 756] width 9 height 9
checkbox input "true"
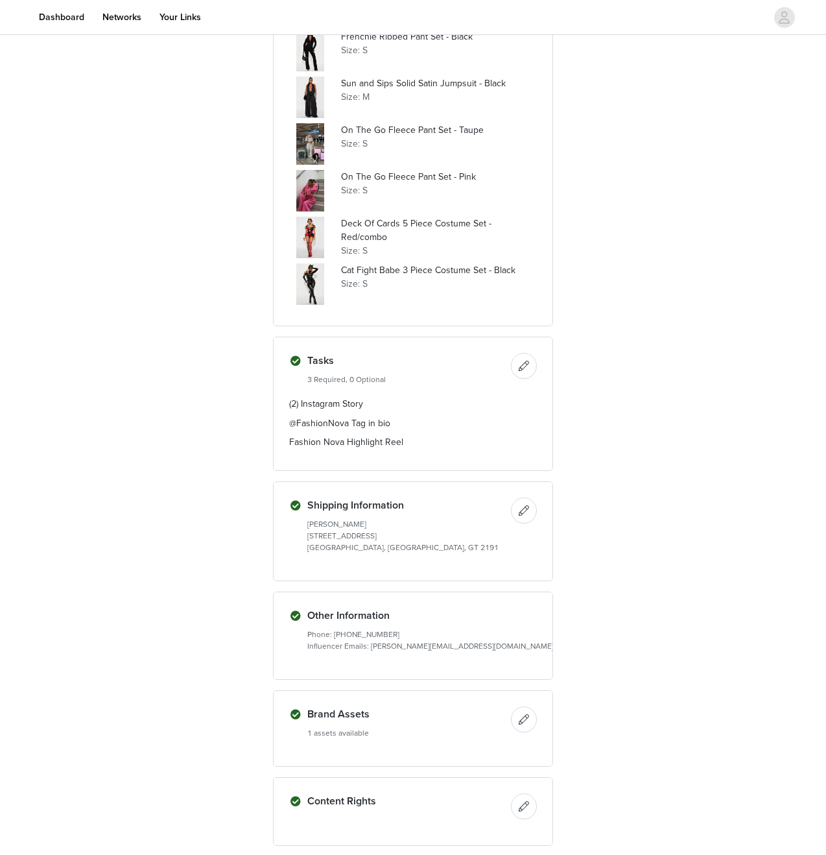
scroll to position [791, 0]
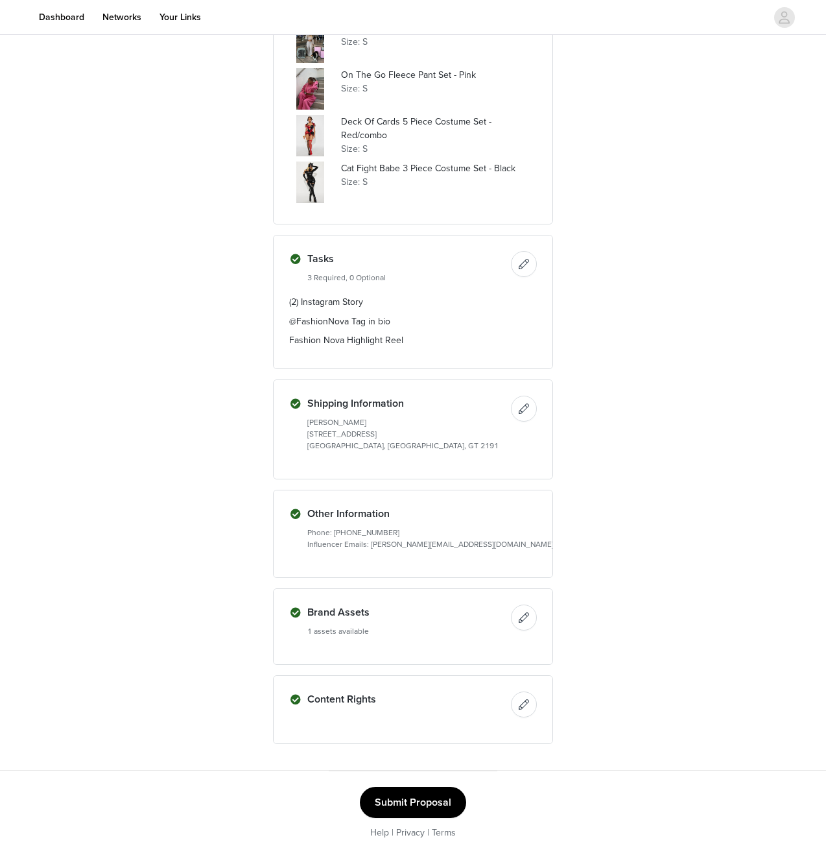
click at [559, 525] on button "button" at bounding box center [572, 519] width 26 height 26
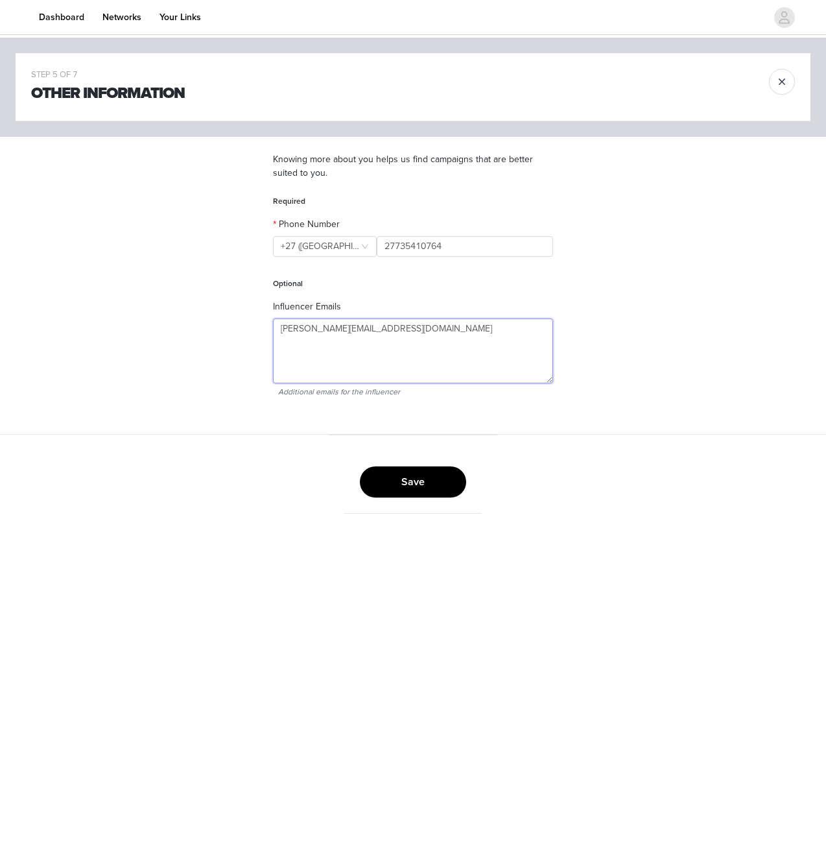
click at [439, 355] on textarea "[PERSON_NAME][EMAIL_ADDRESS][DOMAIN_NAME]" at bounding box center [413, 350] width 280 height 65
click at [433, 479] on button "Save" at bounding box center [413, 481] width 106 height 31
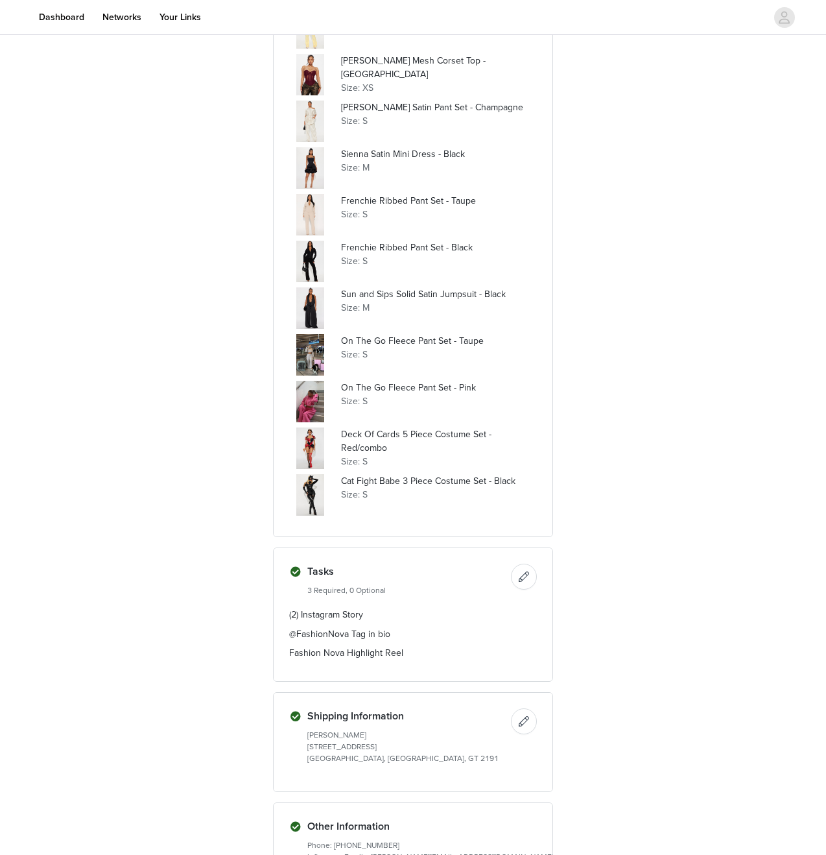
scroll to position [791, 0]
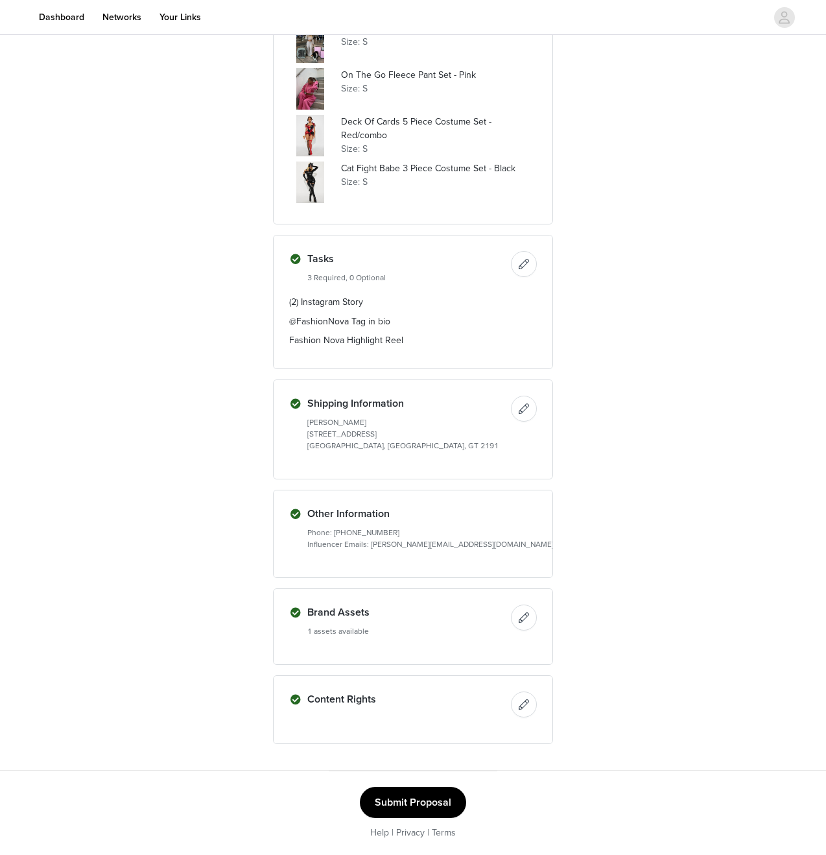
click at [427, 791] on button "Submit Proposal" at bounding box center [413, 802] width 106 height 31
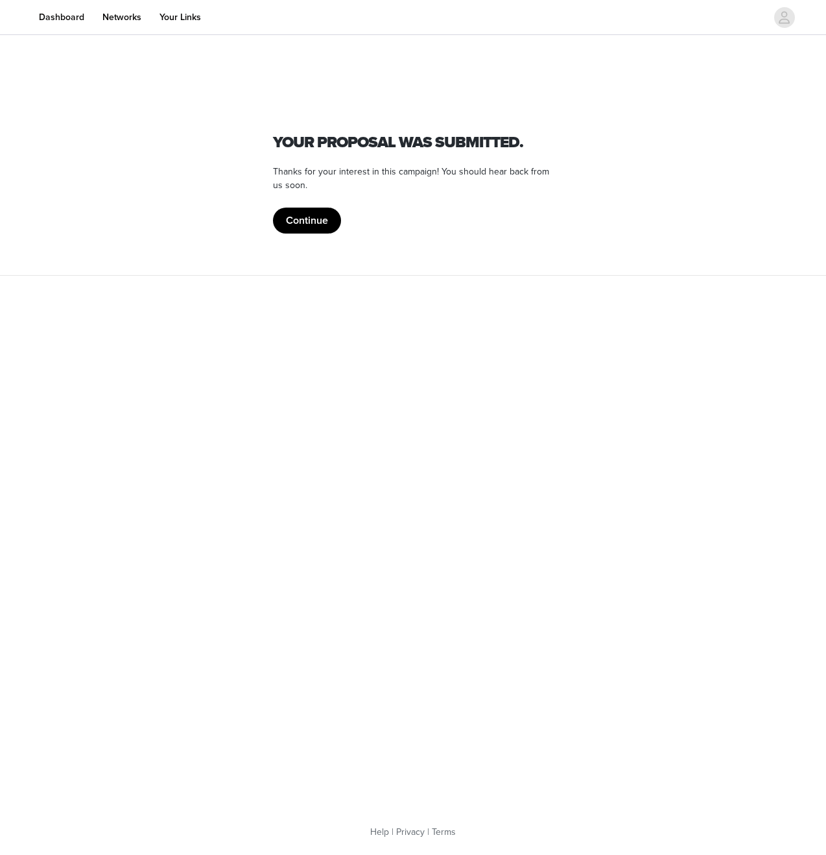
scroll to position [0, 0]
click at [302, 215] on button "Continue" at bounding box center [307, 221] width 68 height 26
